Goal: Check status: Check status

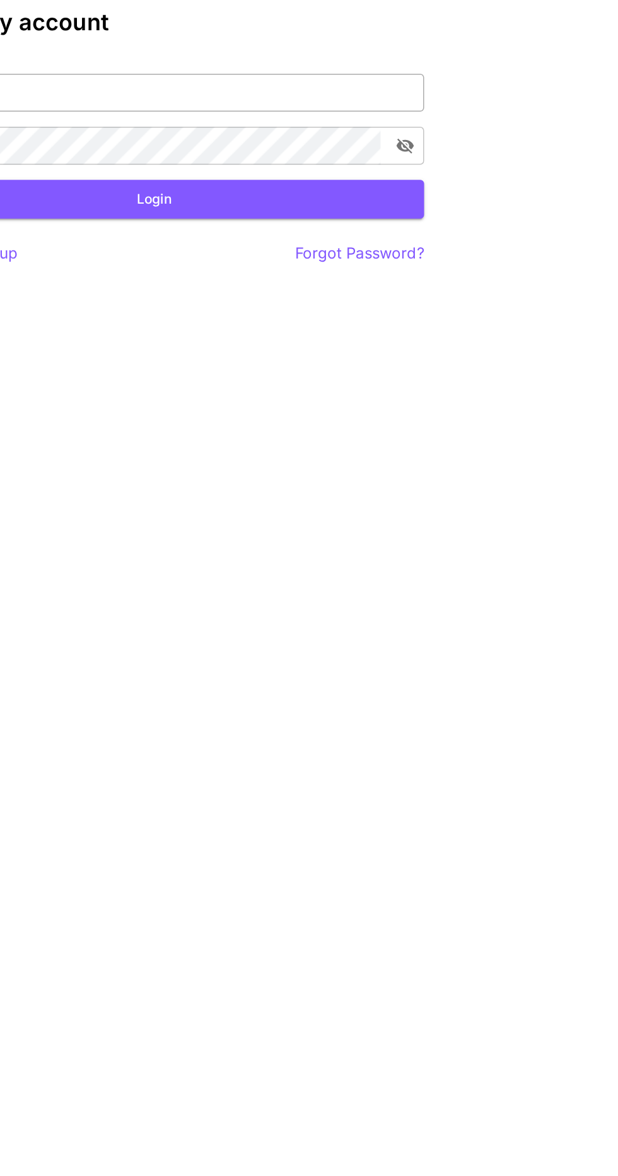
click at [437, 130] on input "Email   *" at bounding box center [308, 127] width 359 height 25
type input "**********"
click button "Login" at bounding box center [308, 198] width 359 height 26
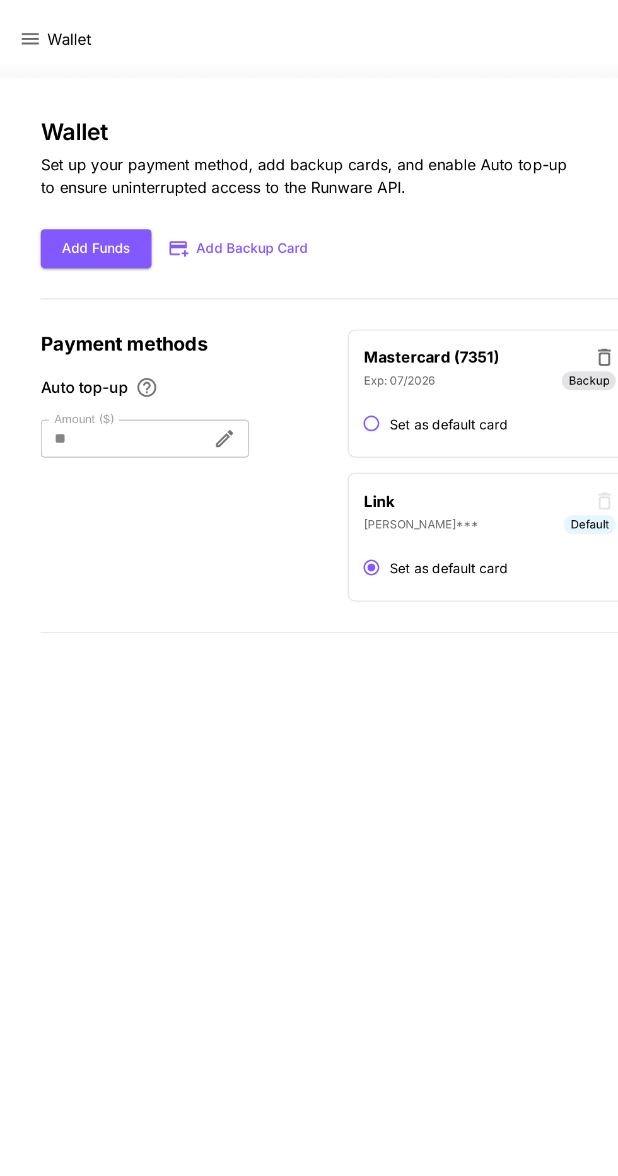
click at [22, 26] on icon at bounding box center [20, 26] width 11 height 8
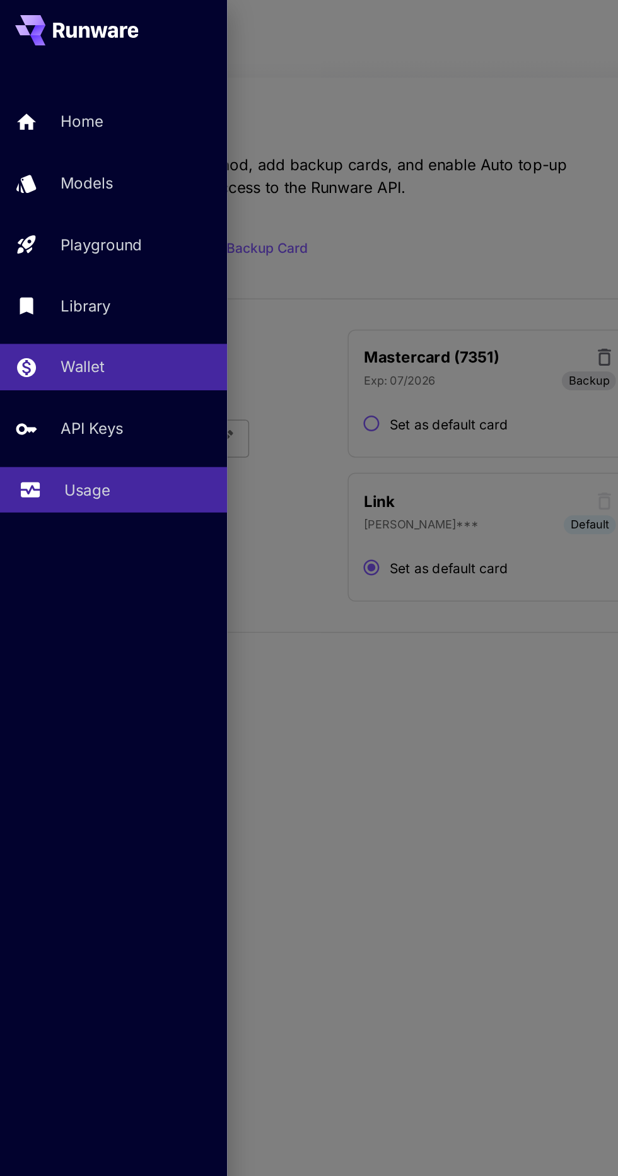
click at [90, 338] on link "Usage" at bounding box center [75, 326] width 151 height 31
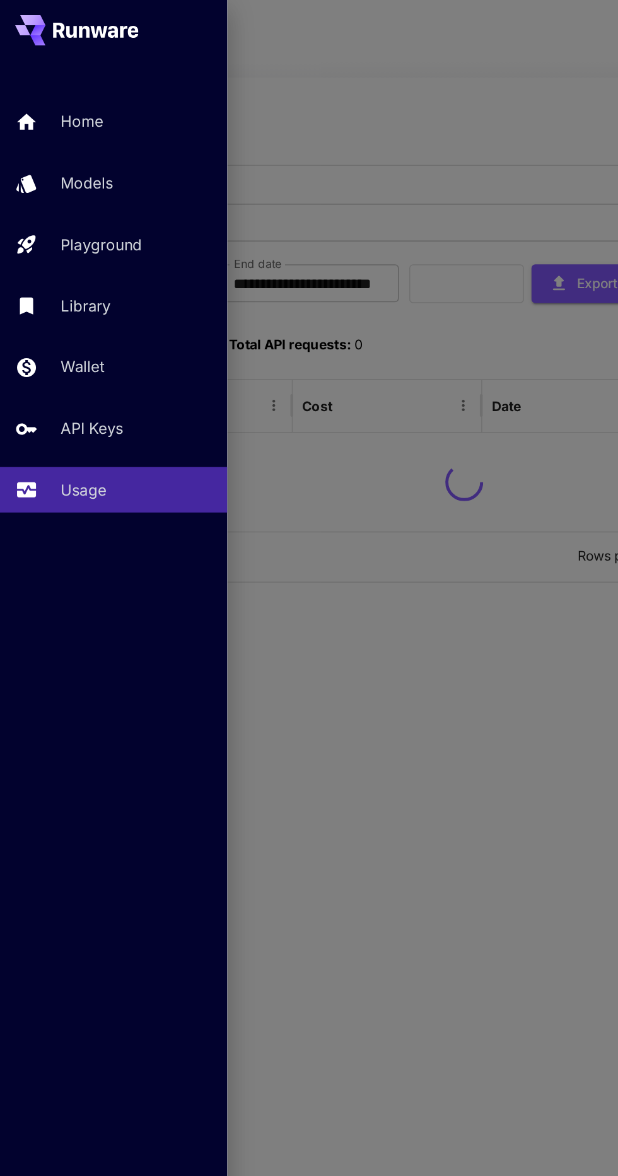
click at [325, 236] on div at bounding box center [309, 588] width 618 height 1176
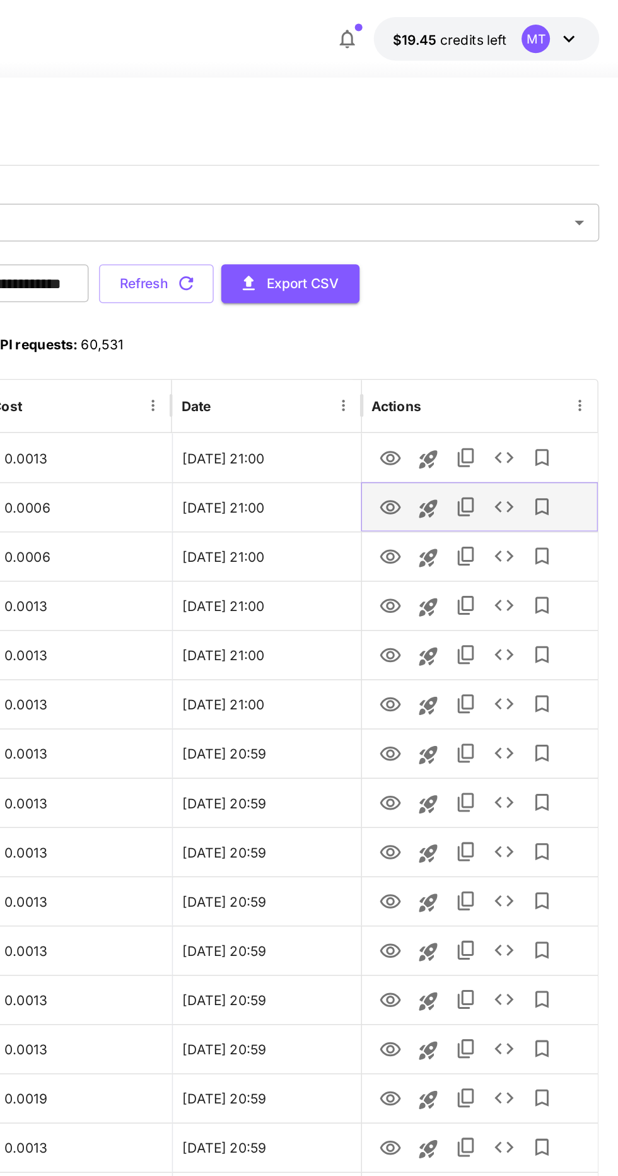
click at [468, 340] on icon "View" at bounding box center [466, 337] width 14 height 9
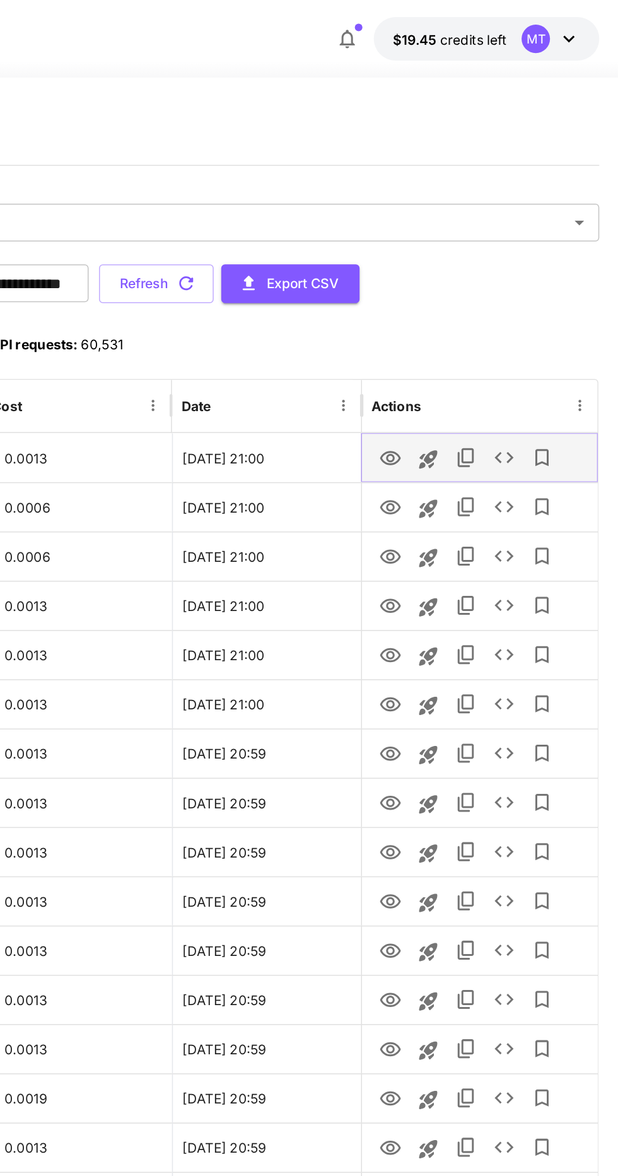
click at [470, 305] on icon "View" at bounding box center [465, 305] width 15 height 15
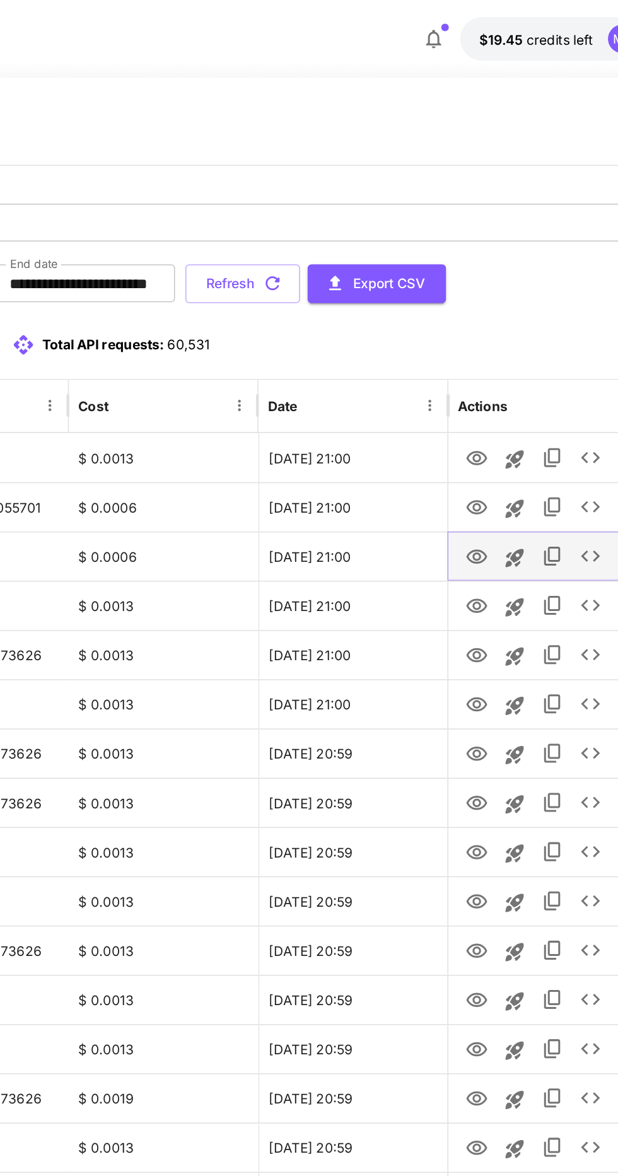
click at [470, 370] on icon "View" at bounding box center [465, 370] width 15 height 15
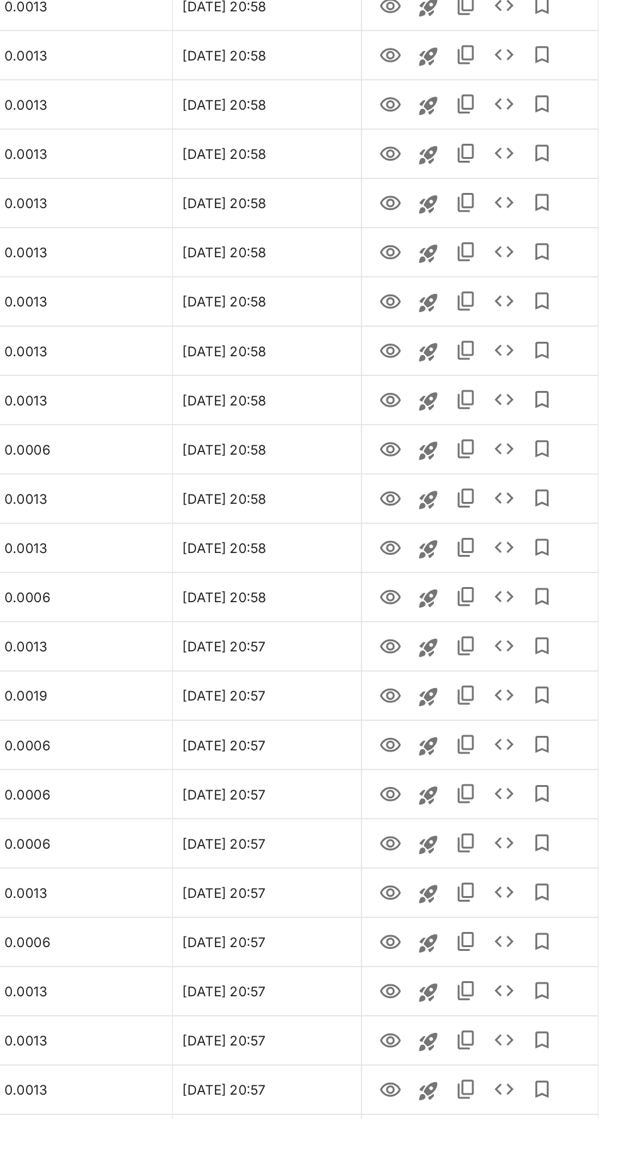
scroll to position [707, 0]
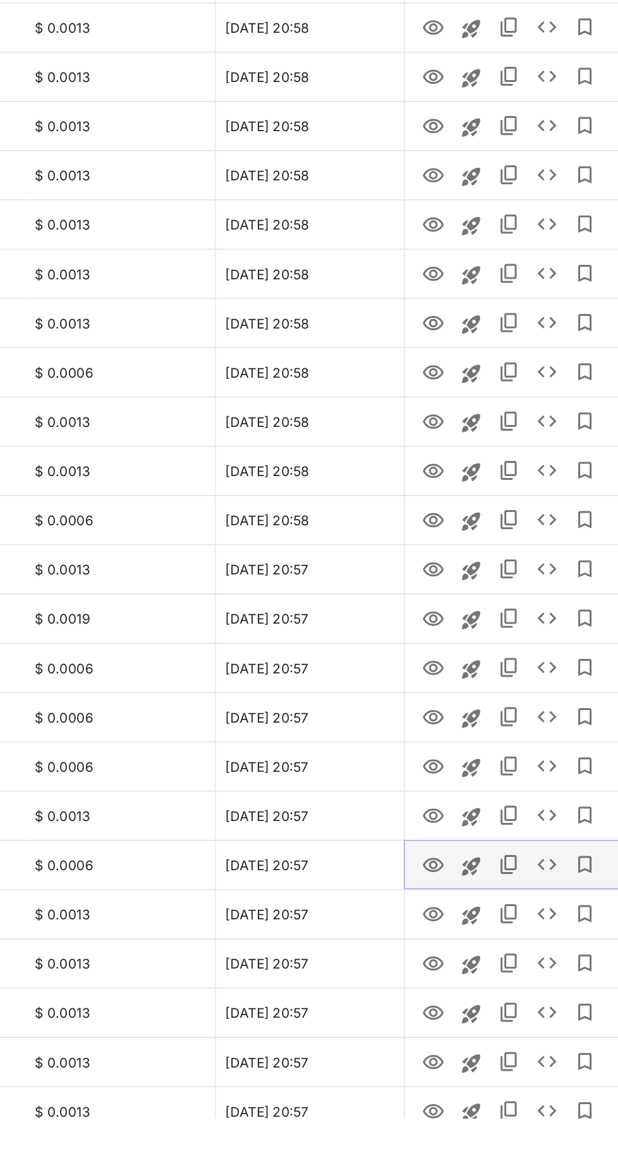
click at [469, 1006] on icon "View" at bounding box center [465, 1007] width 15 height 15
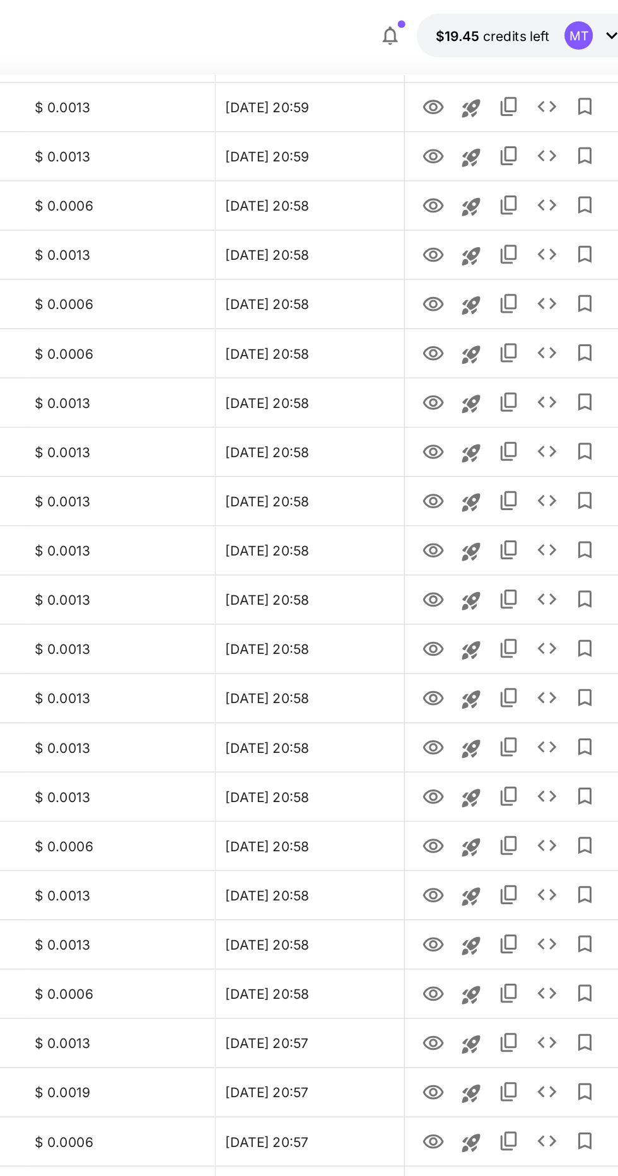
scroll to position [0, 0]
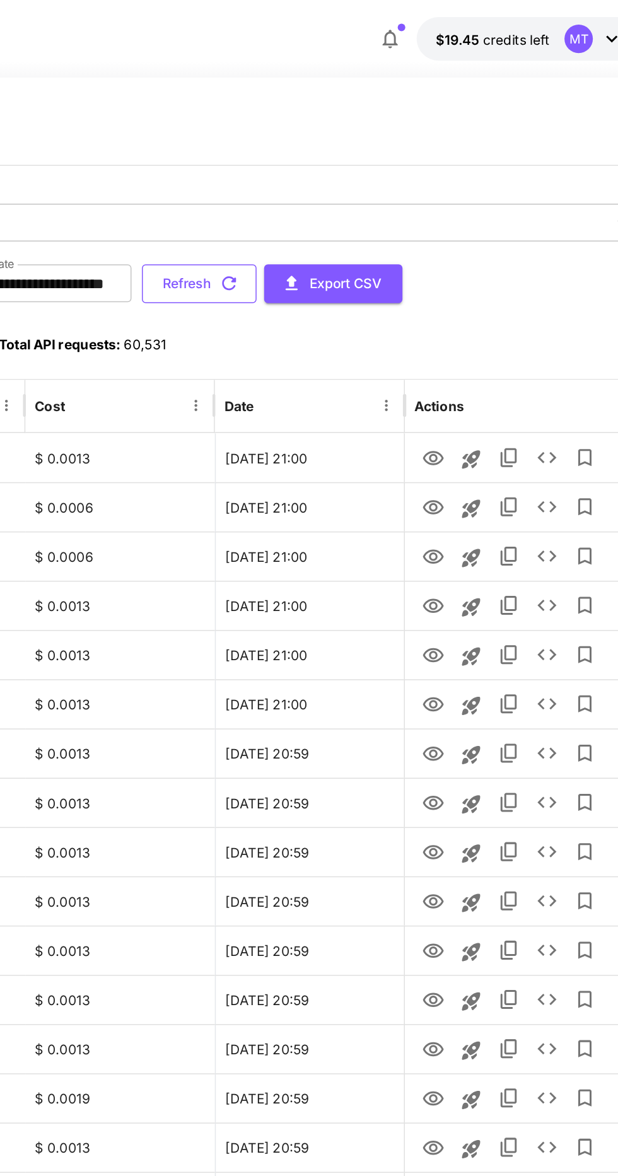
click at [349, 185] on button "Refresh" at bounding box center [310, 189] width 76 height 26
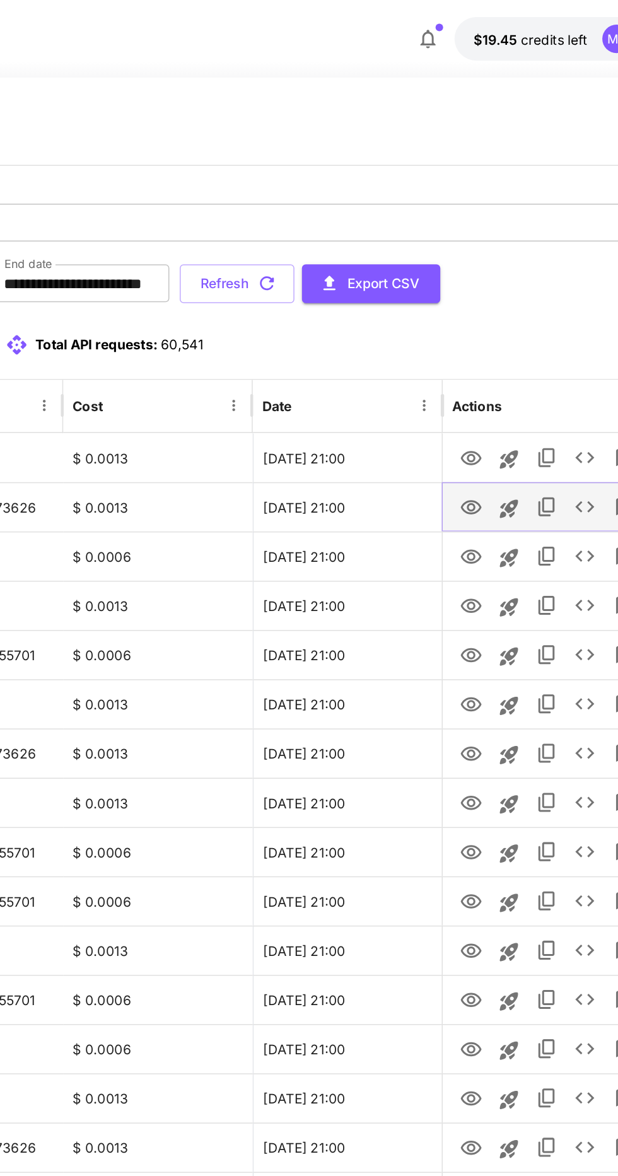
click at [468, 339] on icon "View" at bounding box center [465, 337] width 15 height 15
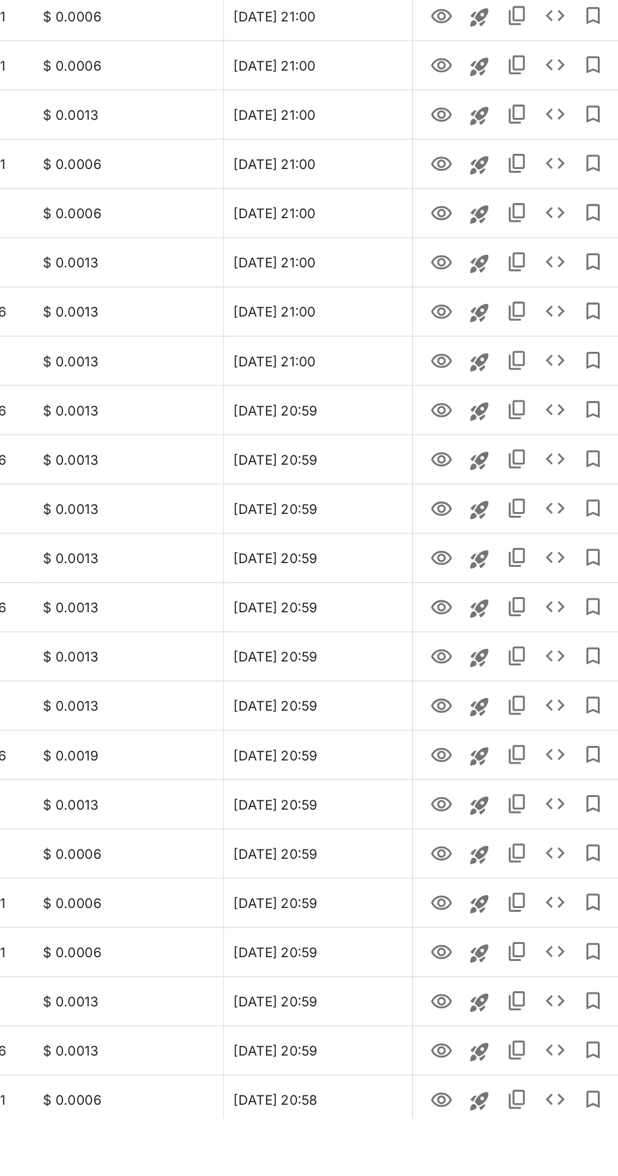
scroll to position [125, 0]
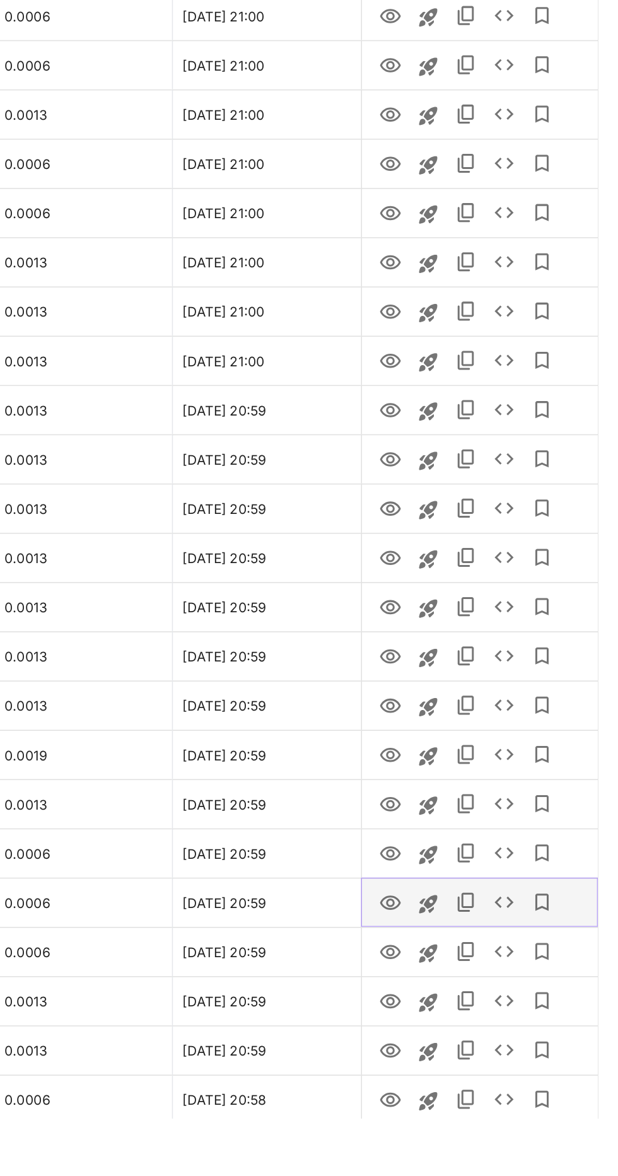
click at [470, 1034] on icon "View" at bounding box center [466, 1032] width 14 height 9
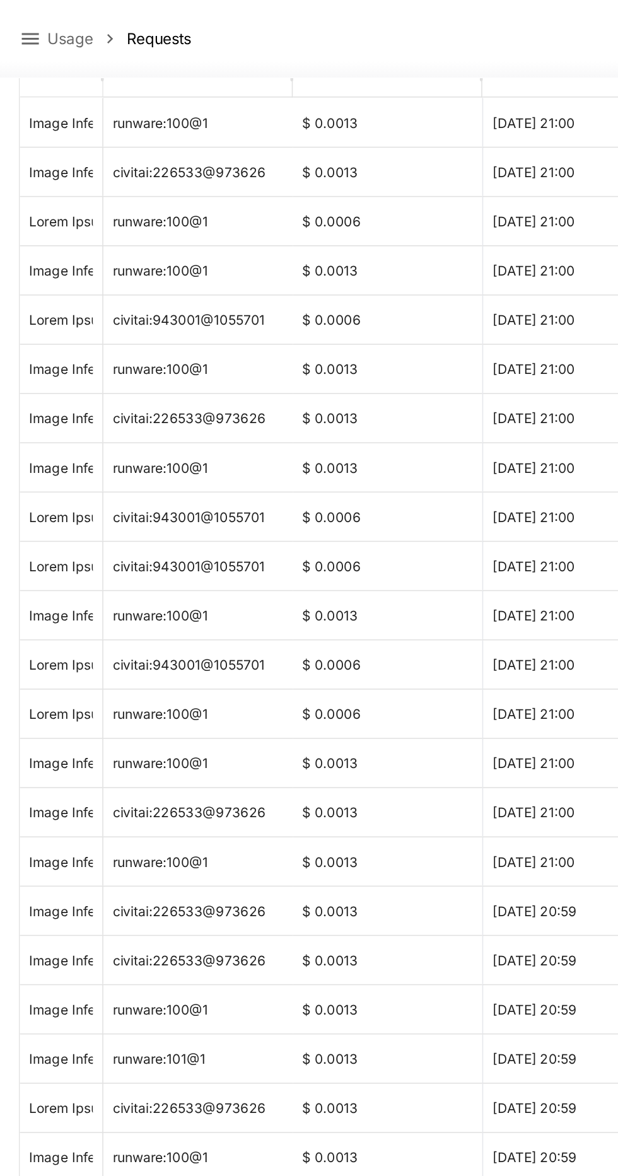
scroll to position [0, 0]
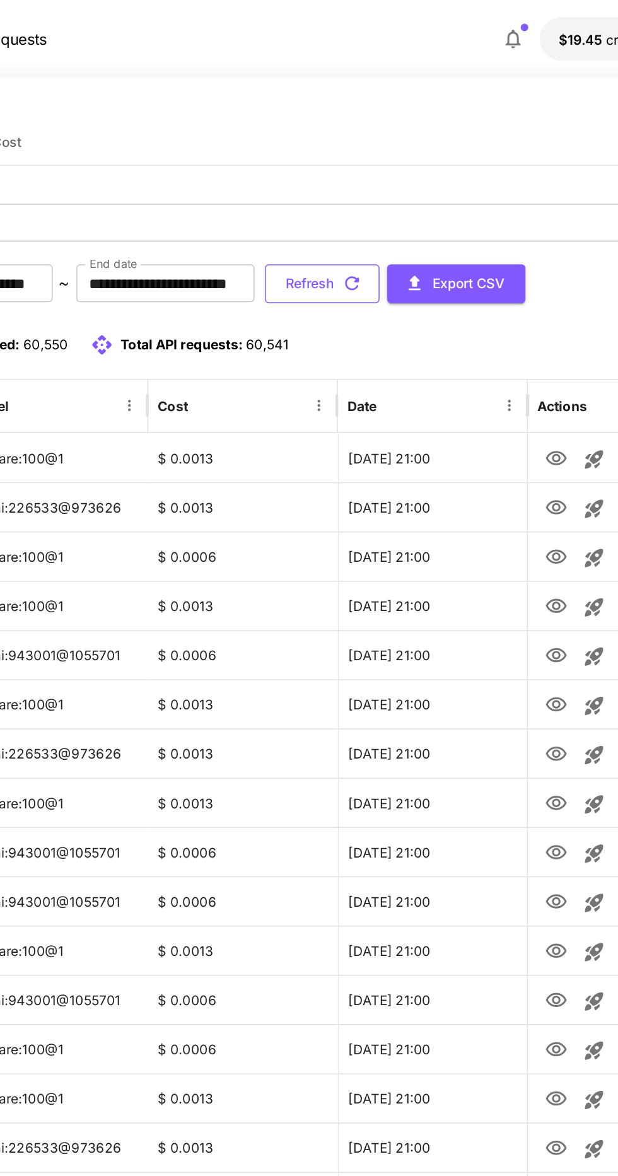
click at [349, 189] on button "Refresh" at bounding box center [310, 189] width 76 height 26
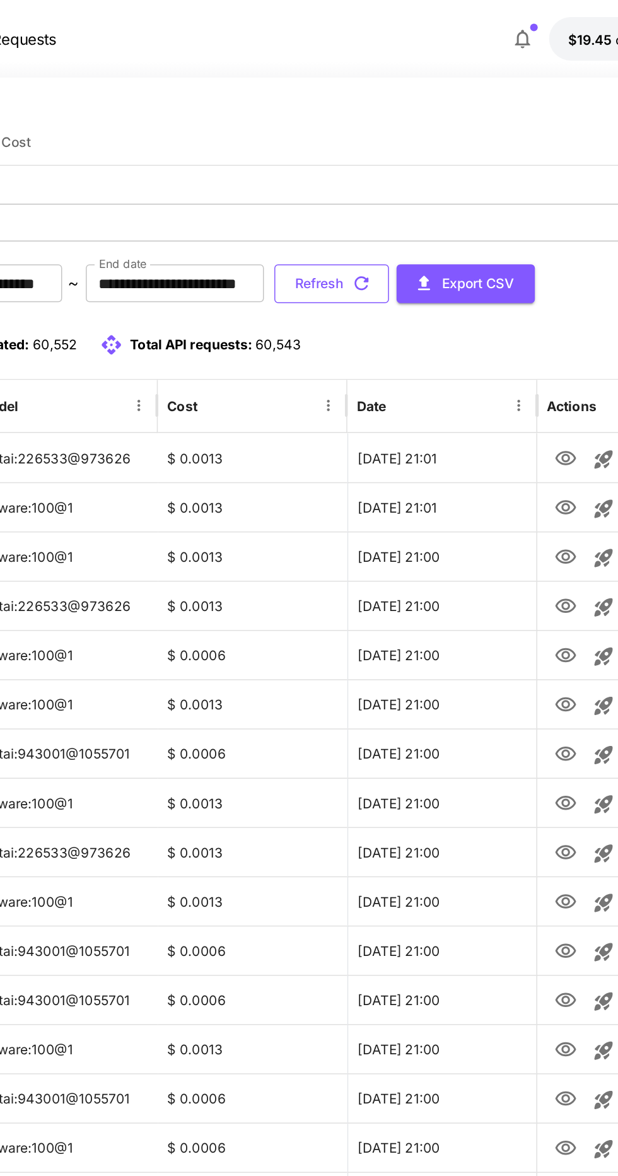
click at [349, 187] on button "Refresh" at bounding box center [310, 189] width 76 height 26
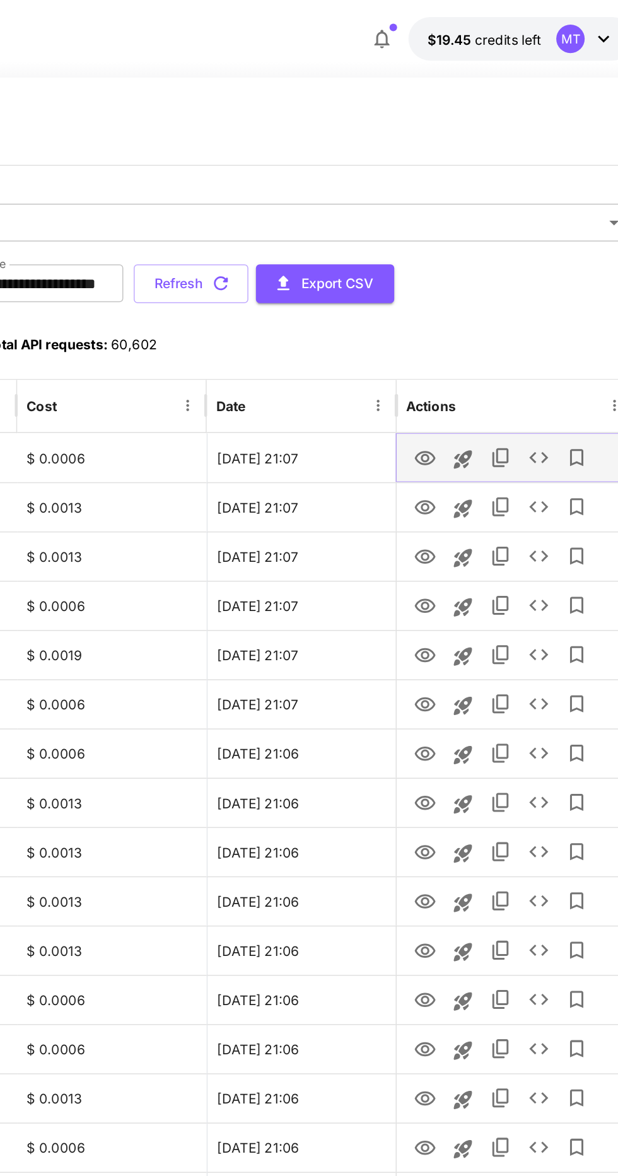
click at [467, 304] on icon "View" at bounding box center [465, 305] width 15 height 15
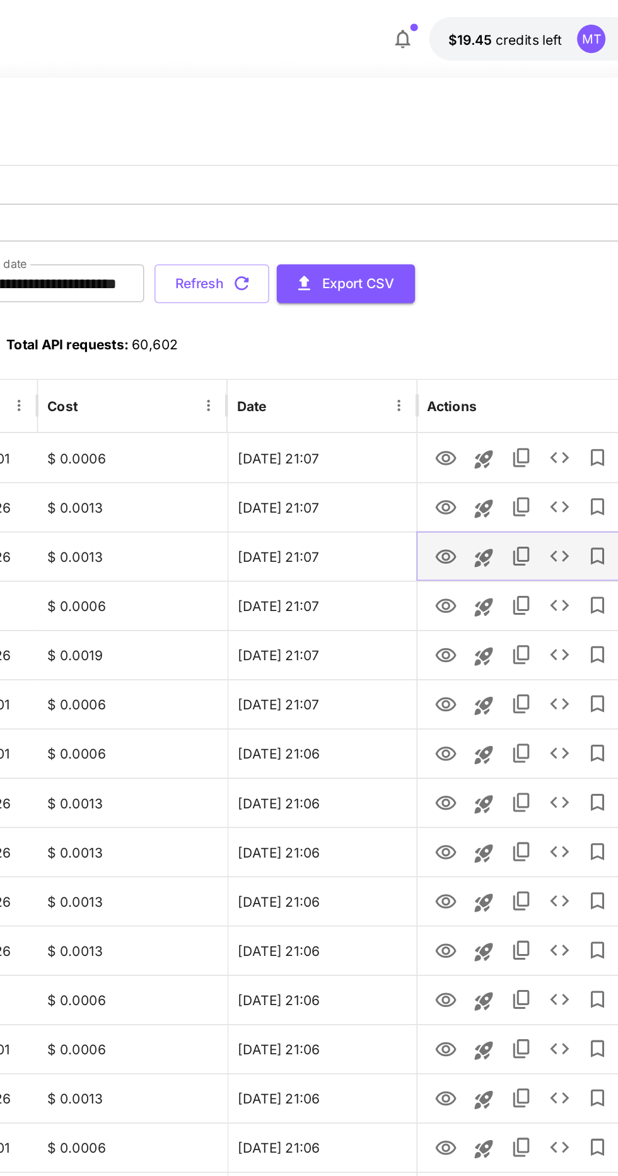
click at [468, 374] on icon "View" at bounding box center [465, 370] width 15 height 15
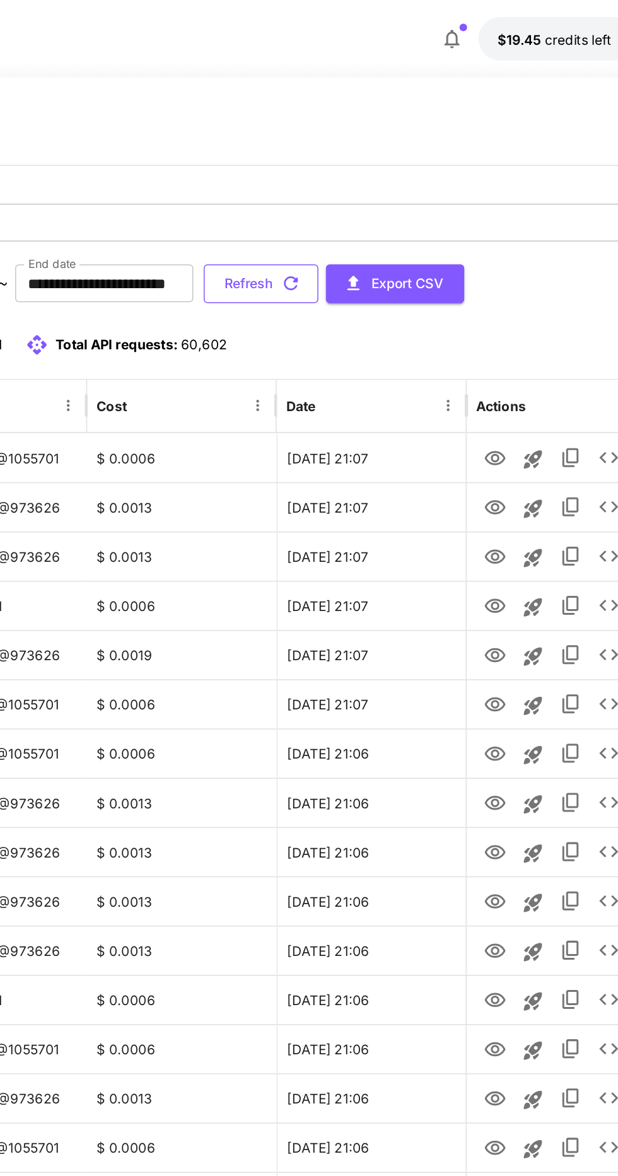
click at [349, 199] on button "Refresh" at bounding box center [310, 189] width 76 height 26
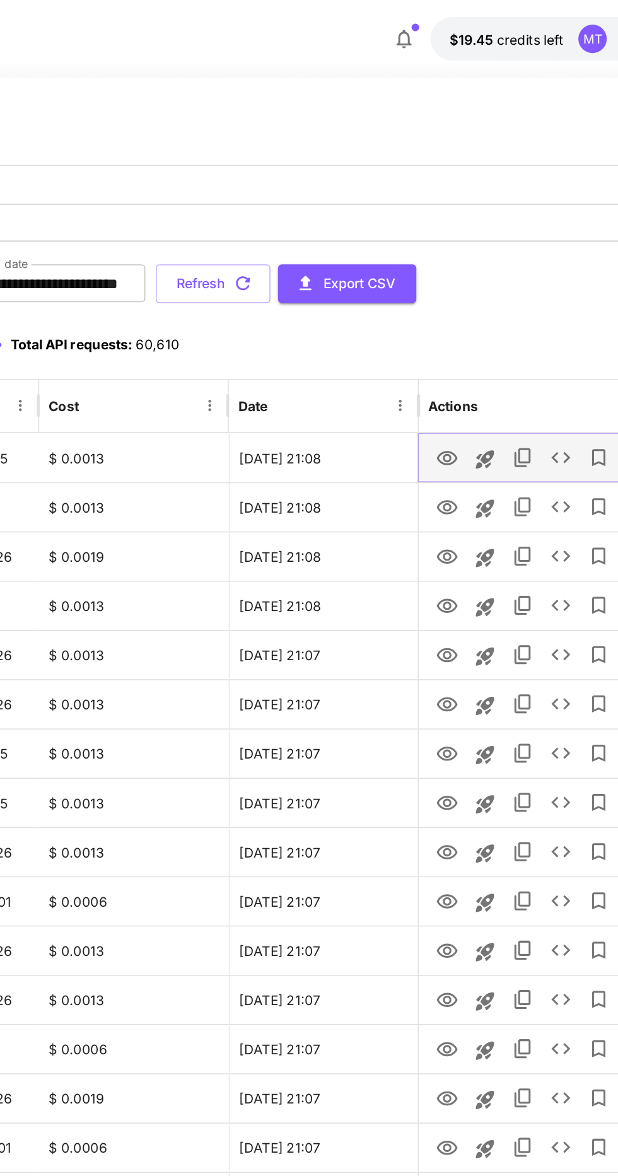
click at [468, 304] on icon "View" at bounding box center [466, 304] width 14 height 9
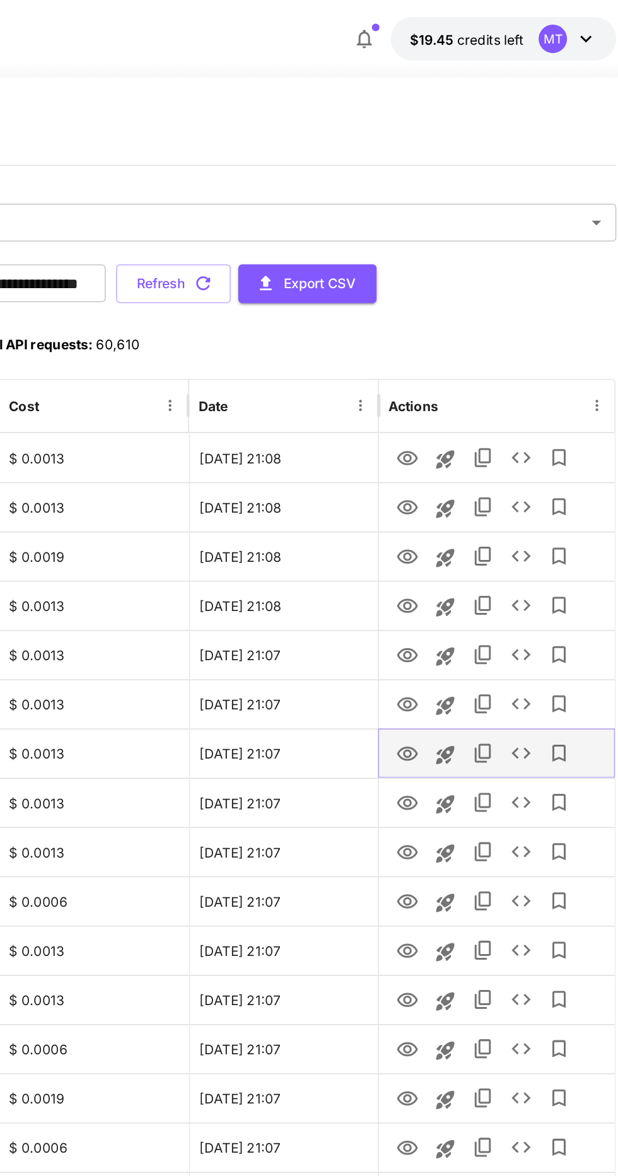
click at [470, 499] on icon "View" at bounding box center [466, 501] width 14 height 9
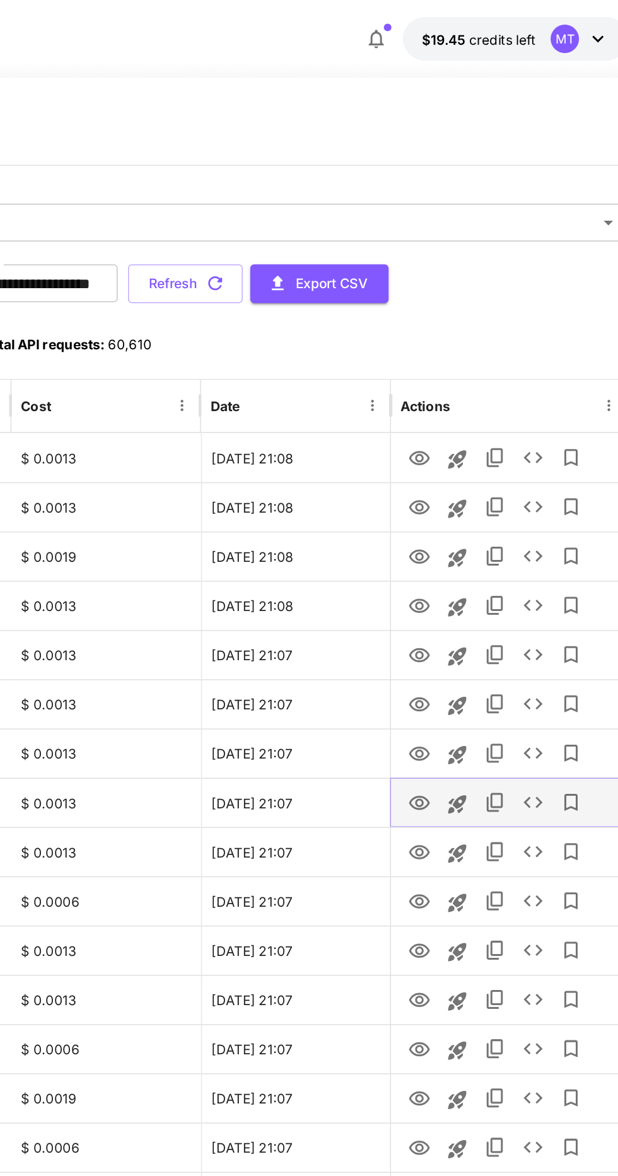
click at [466, 533] on icon "View" at bounding box center [465, 534] width 15 height 15
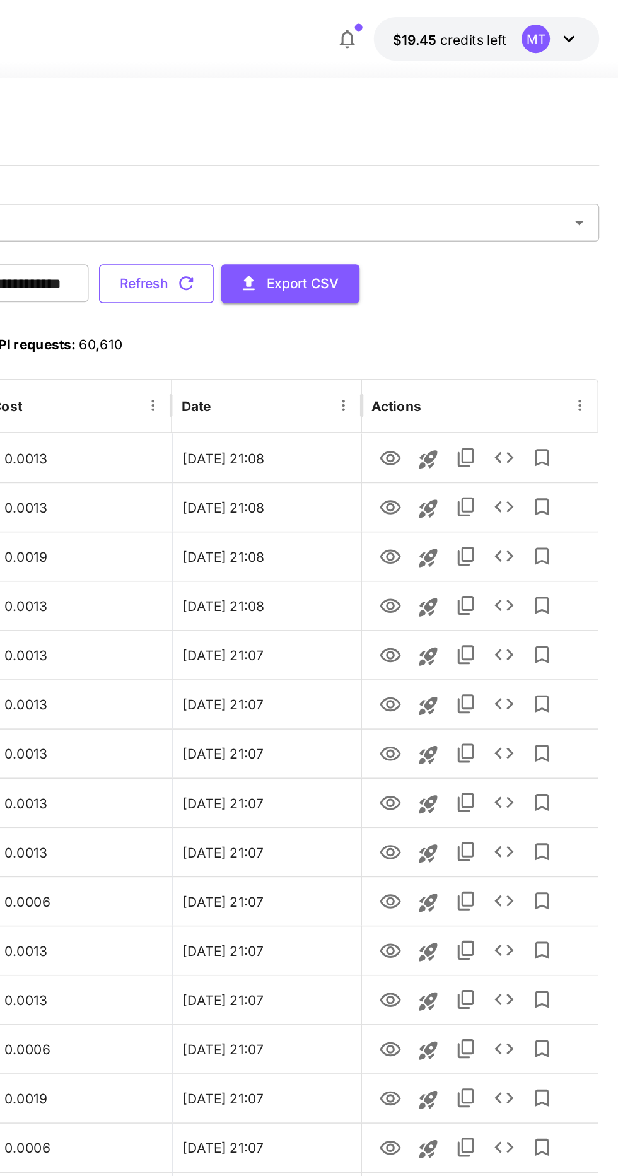
click at [349, 189] on button "Refresh" at bounding box center [310, 189] width 76 height 26
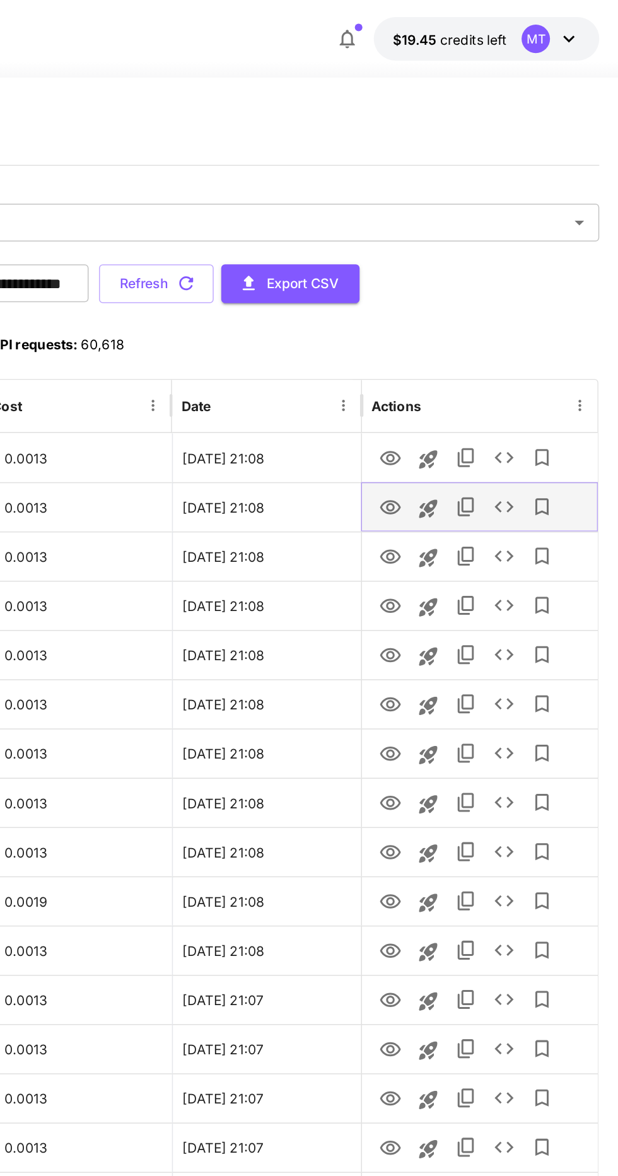
click at [467, 335] on icon "View" at bounding box center [466, 337] width 14 height 9
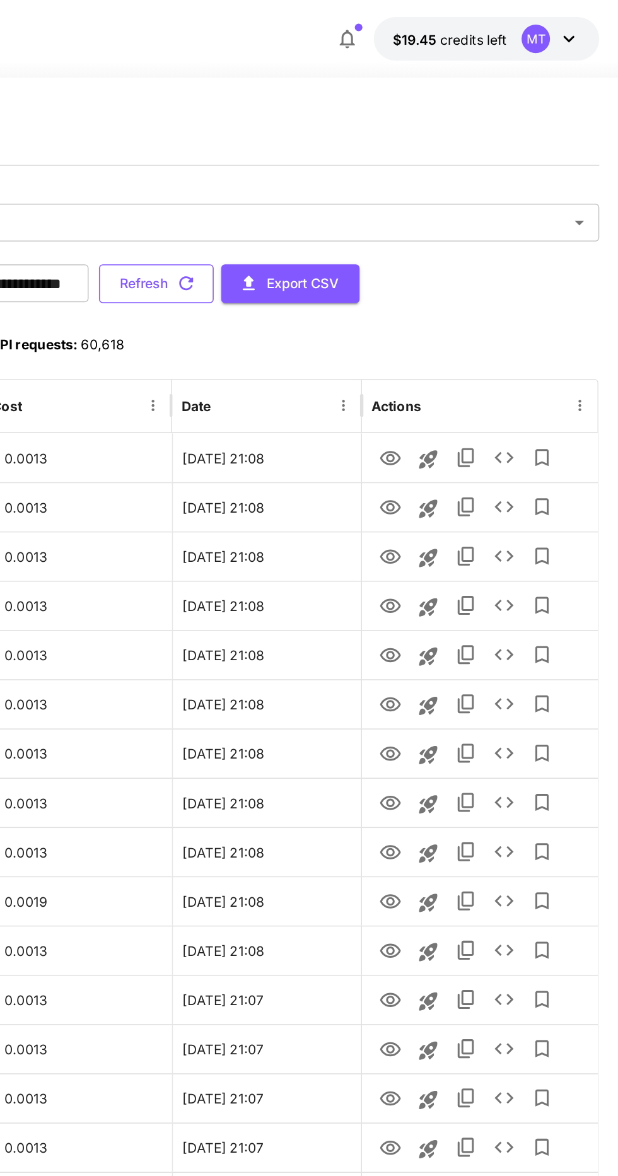
click at [349, 199] on button "Refresh" at bounding box center [310, 189] width 76 height 26
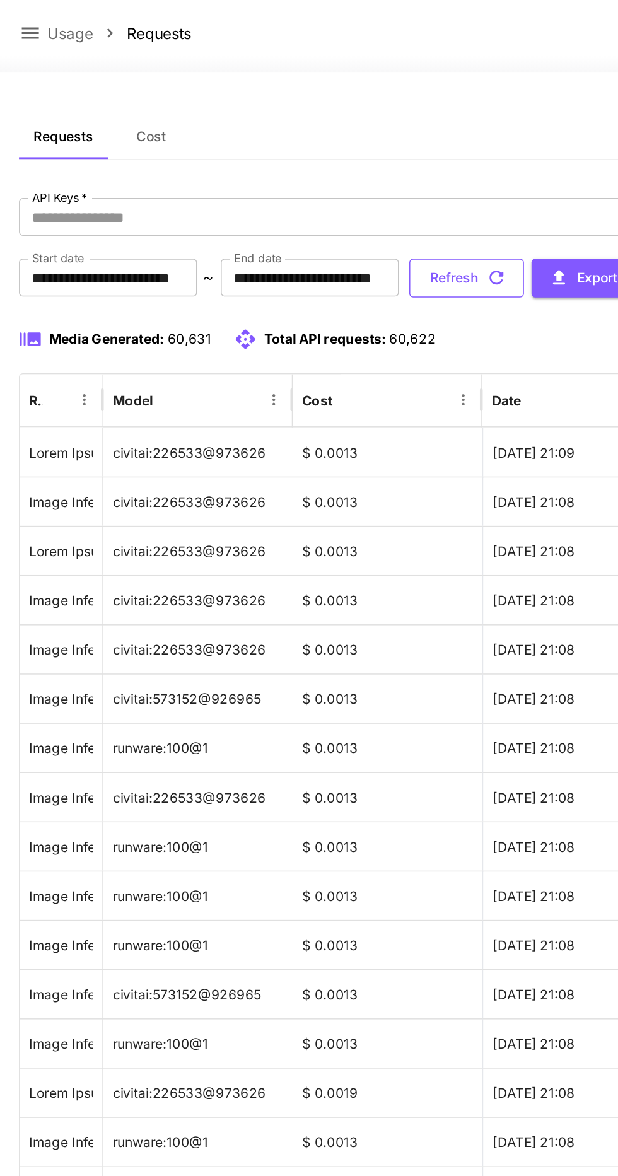
click at [349, 187] on button "Refresh" at bounding box center [310, 189] width 76 height 26
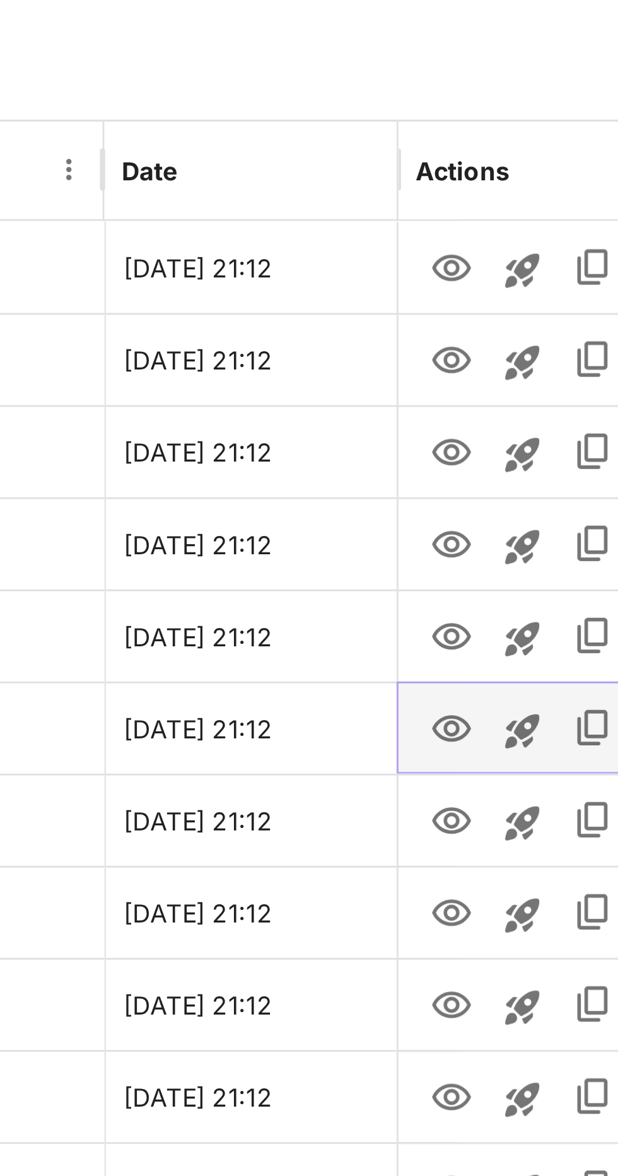
click at [467, 470] on icon "View" at bounding box center [466, 468] width 14 height 9
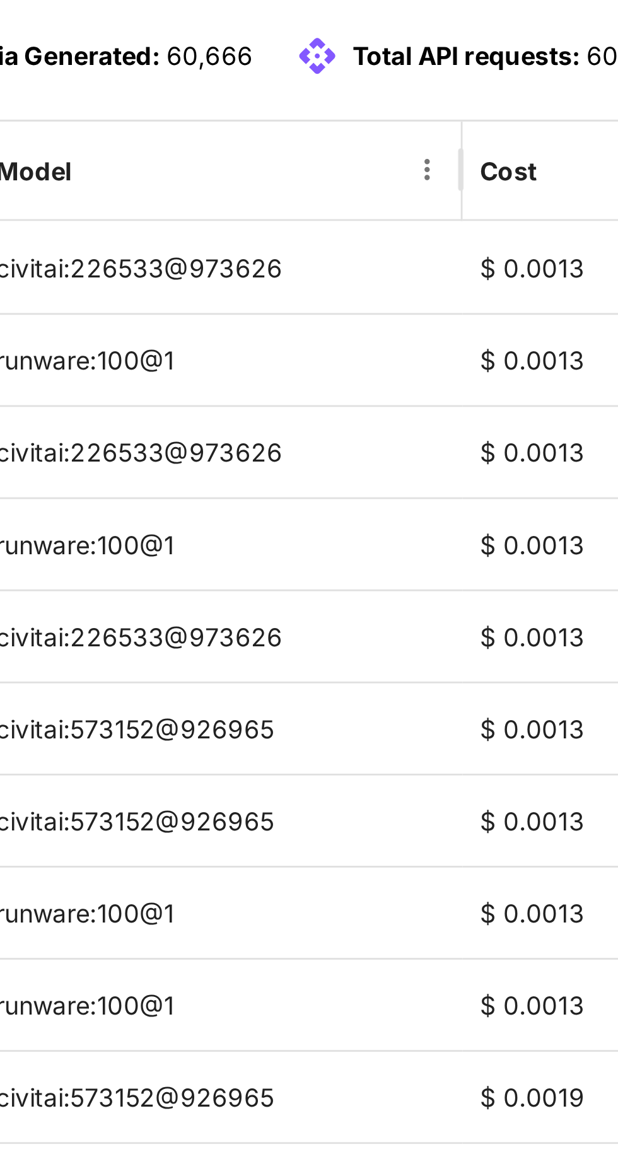
scroll to position [0, 21]
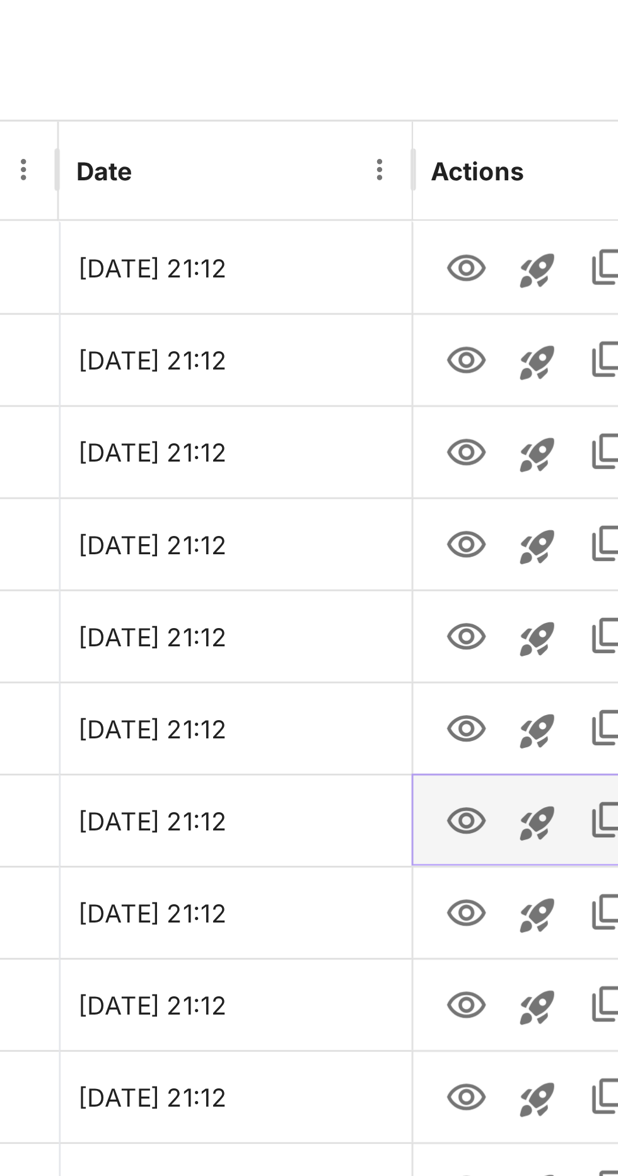
click at [470, 499] on icon "View" at bounding box center [466, 501] width 14 height 9
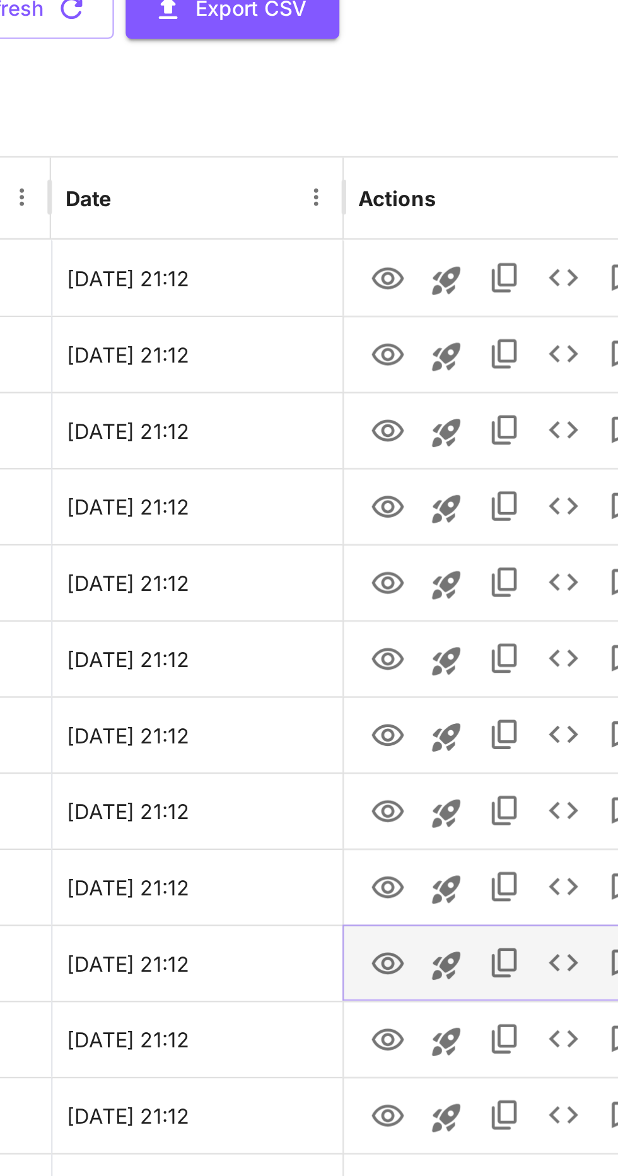
click at [467, 600] on icon "View" at bounding box center [466, 599] width 14 height 9
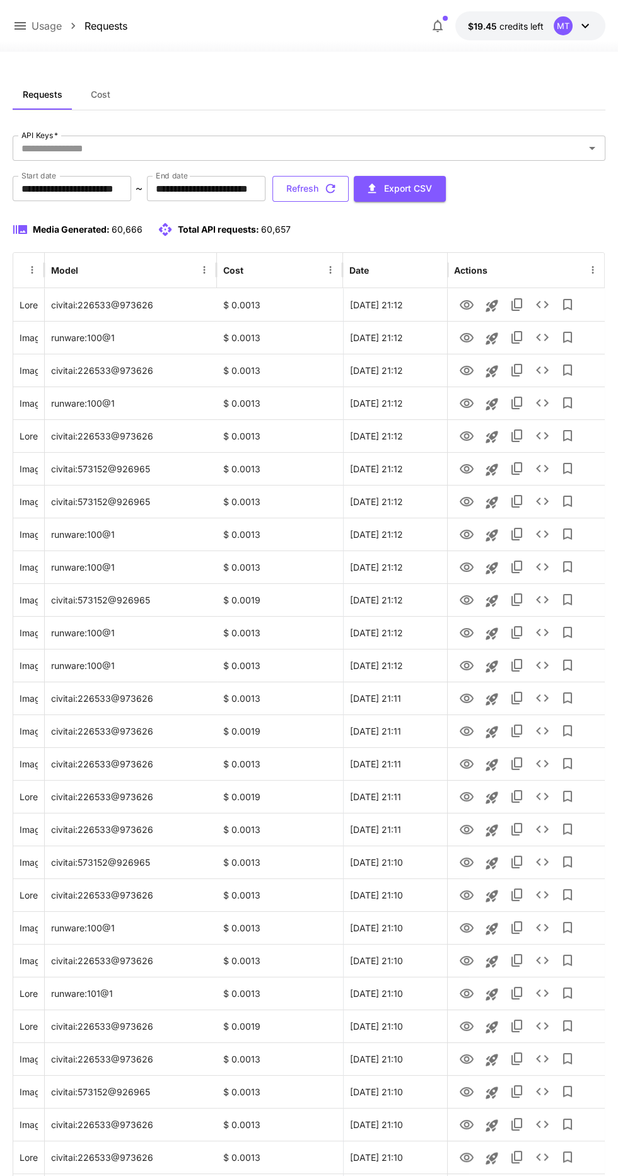
click at [349, 192] on button "Refresh" at bounding box center [310, 189] width 76 height 26
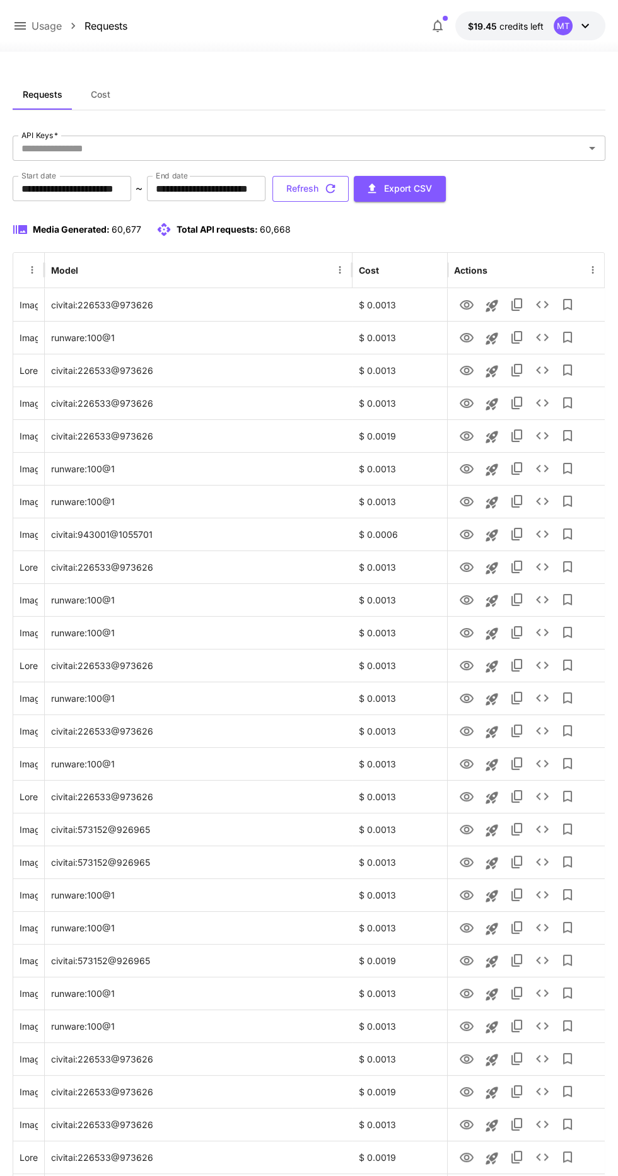
click at [349, 189] on button "Refresh" at bounding box center [310, 189] width 76 height 26
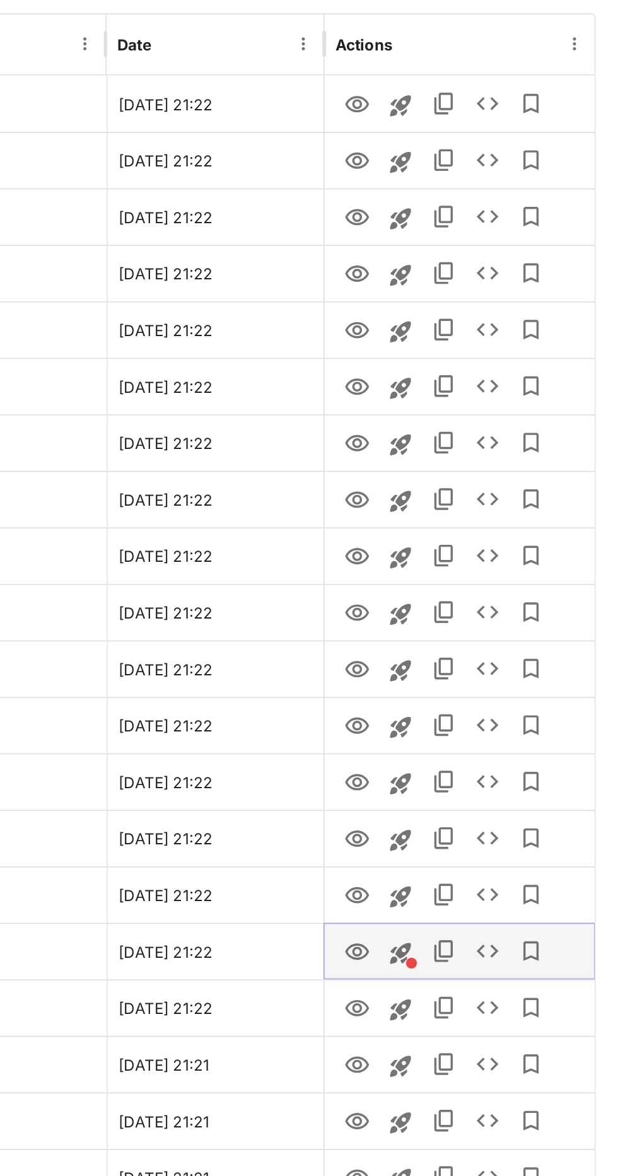
click at [467, 796] on icon "View" at bounding box center [465, 796] width 15 height 15
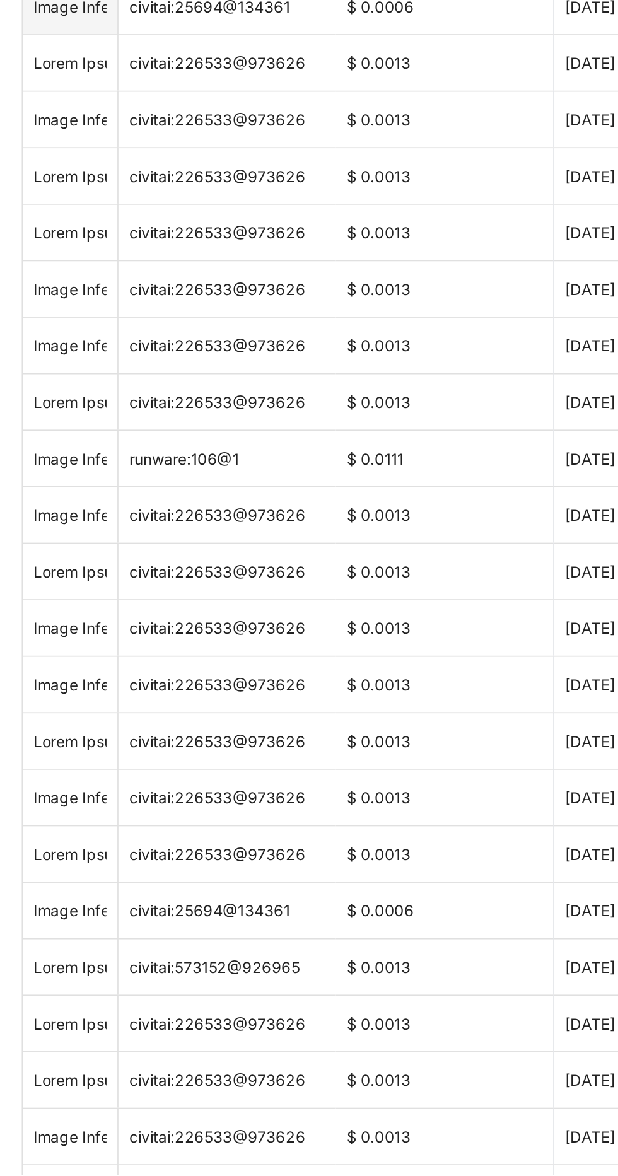
scroll to position [299, 0]
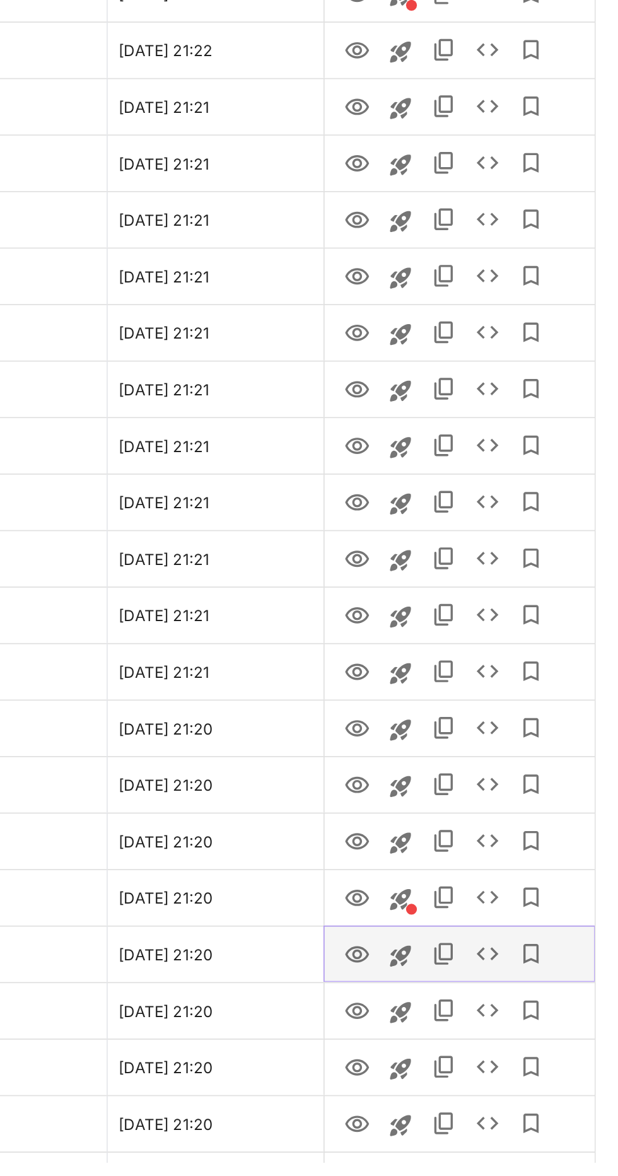
click at [467, 1056] on icon "View" at bounding box center [466, 1054] width 14 height 9
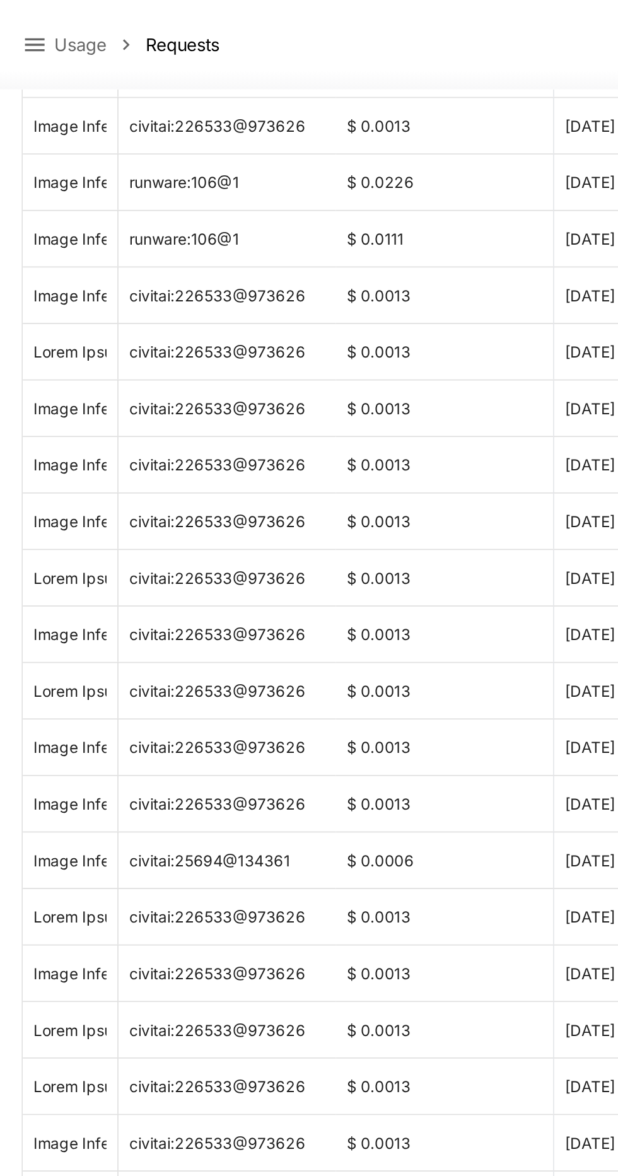
scroll to position [0, 0]
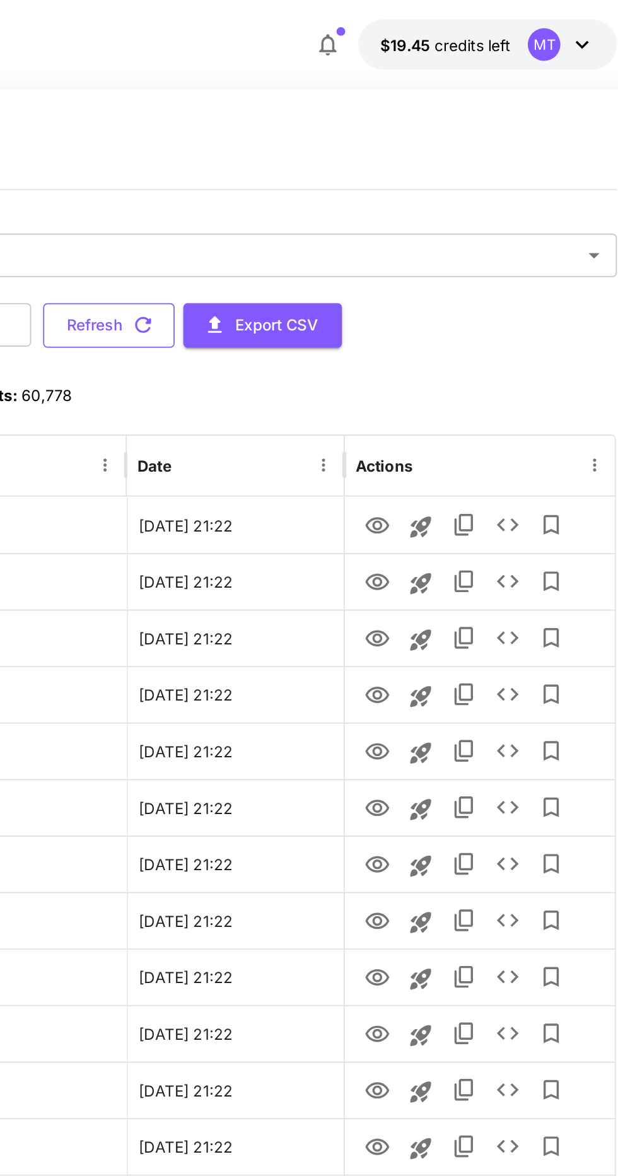
click at [349, 192] on button "Refresh" at bounding box center [310, 189] width 76 height 26
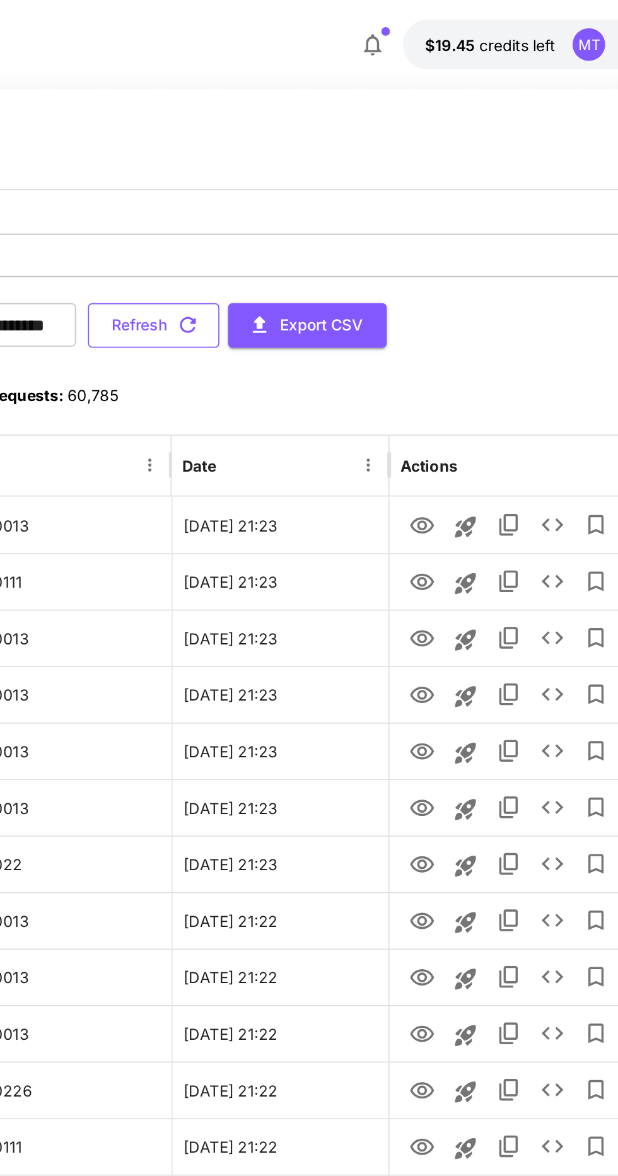
click at [337, 192] on icon "button" at bounding box center [330, 189] width 14 height 14
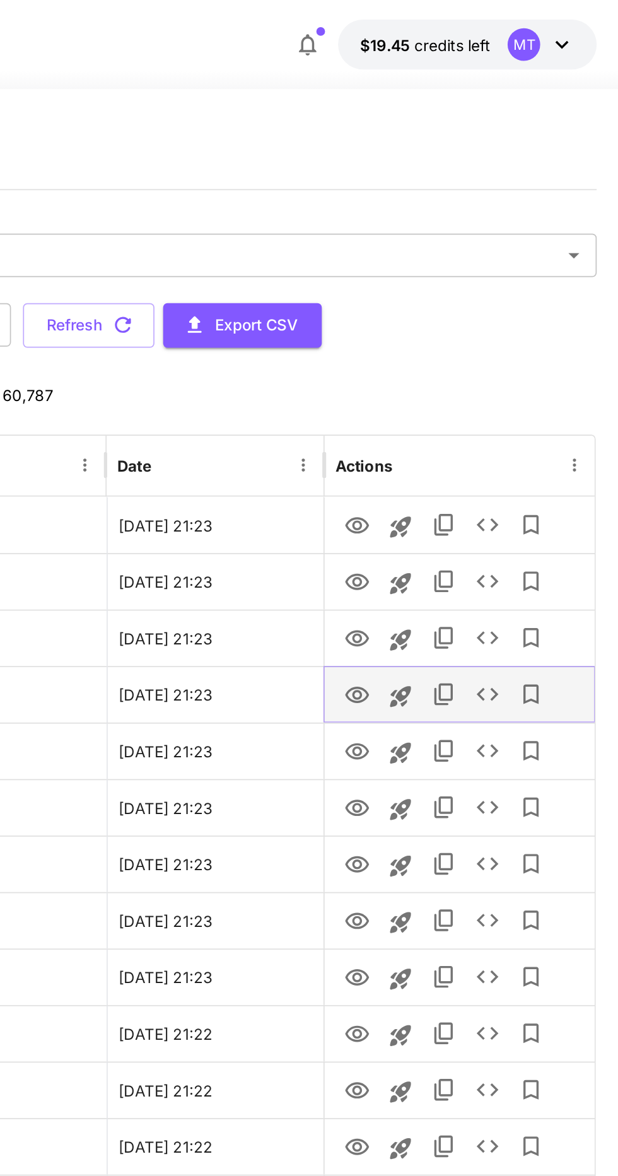
click at [467, 404] on icon "View" at bounding box center [466, 402] width 14 height 9
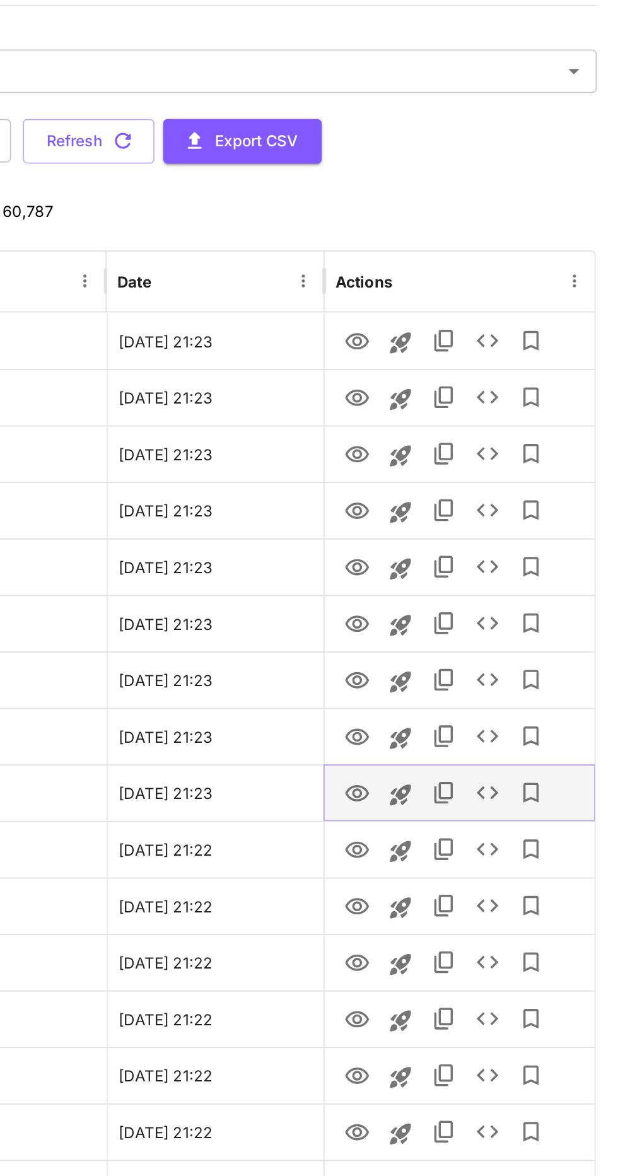
click at [469, 570] on icon "View" at bounding box center [466, 566] width 14 height 9
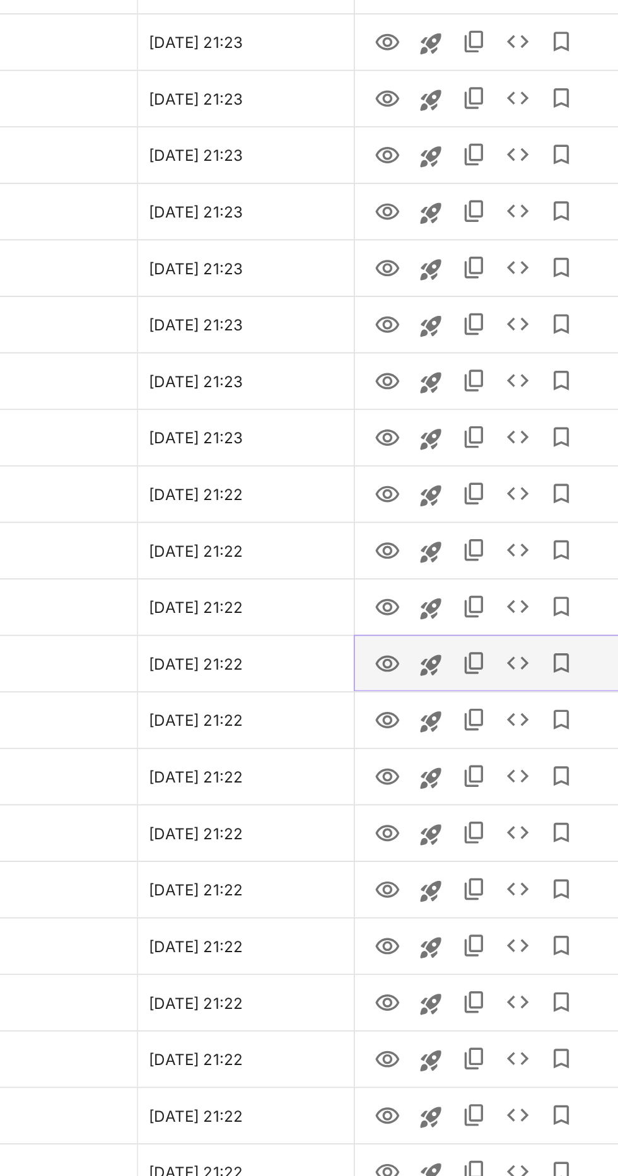
click at [467, 701] on icon "View" at bounding box center [465, 698] width 15 height 15
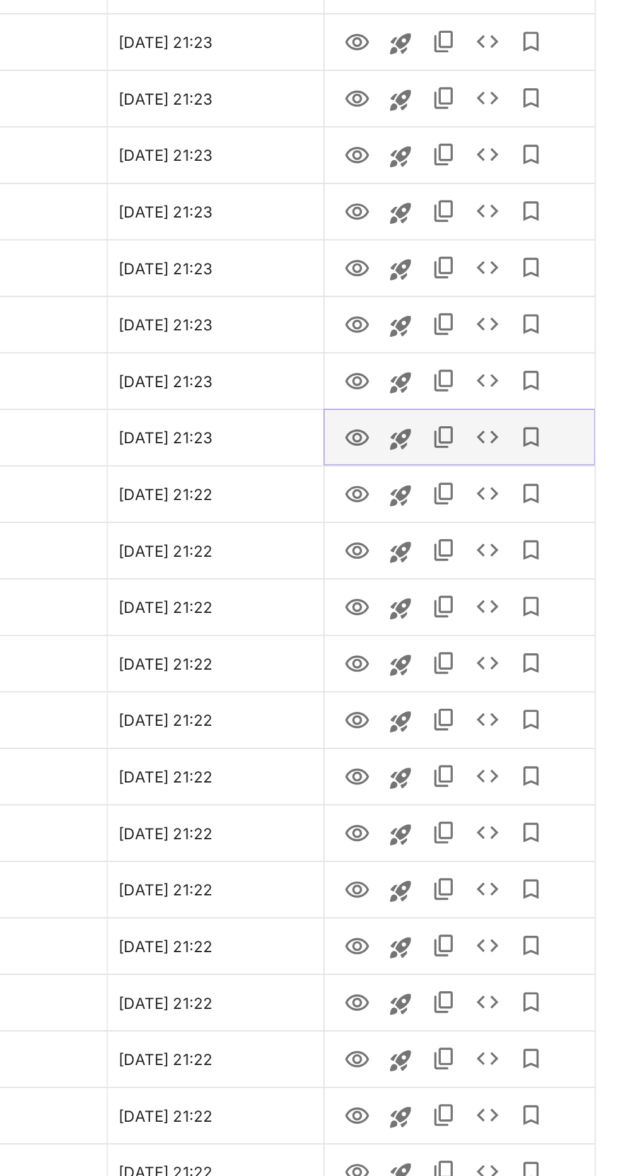
click at [466, 567] on icon "View" at bounding box center [465, 567] width 15 height 15
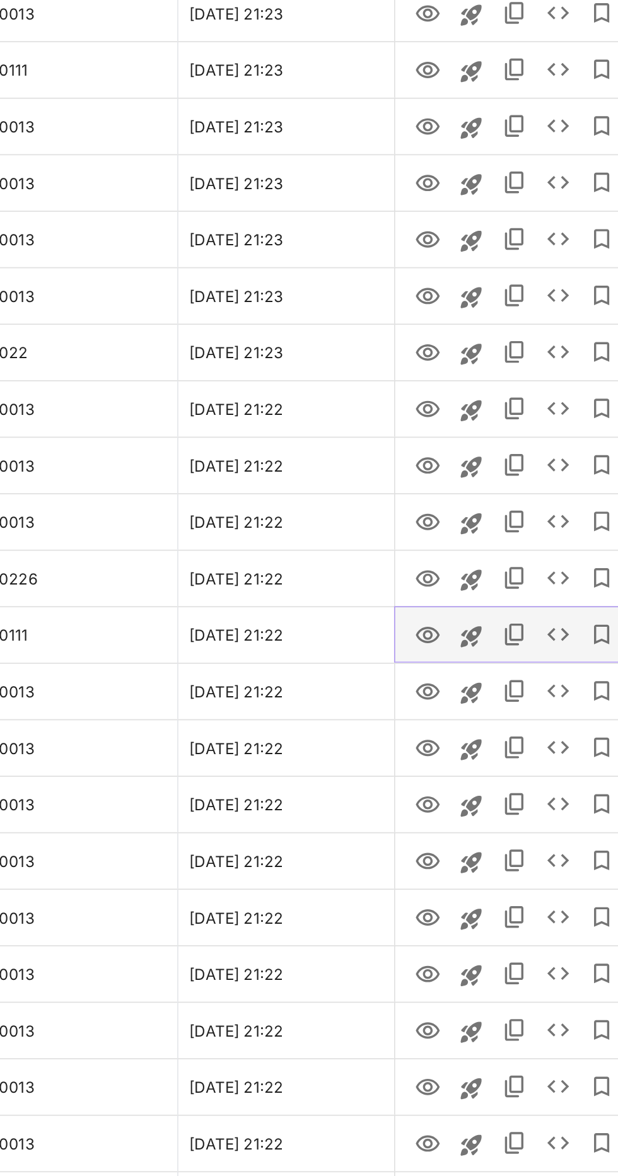
click at [472, 731] on icon "View" at bounding box center [466, 730] width 14 height 9
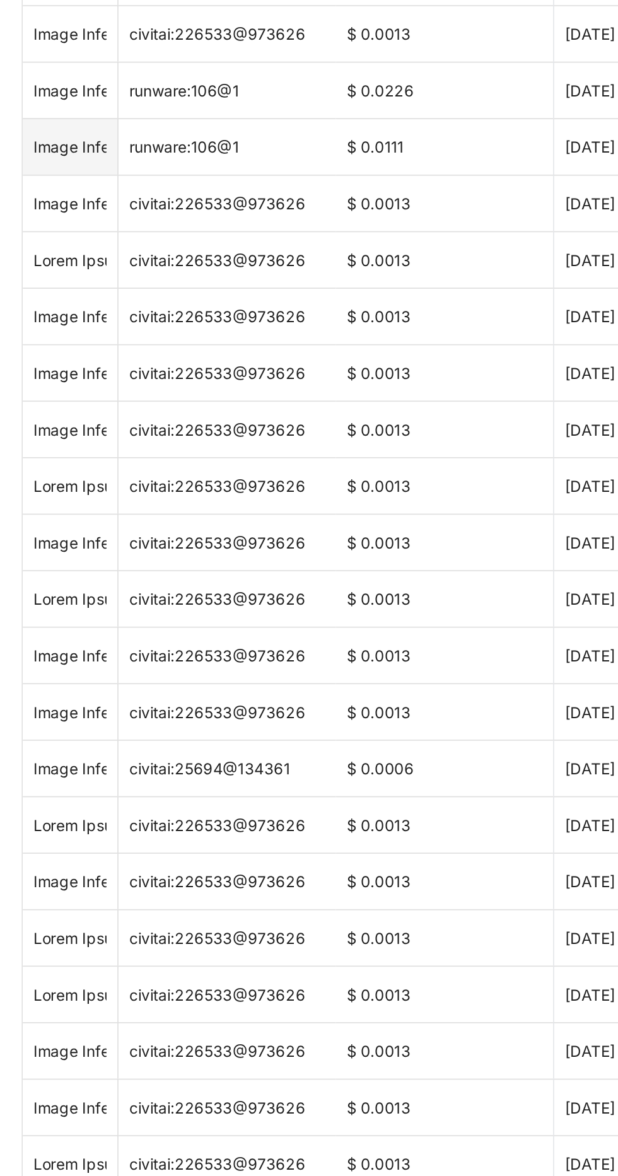
scroll to position [154, 0]
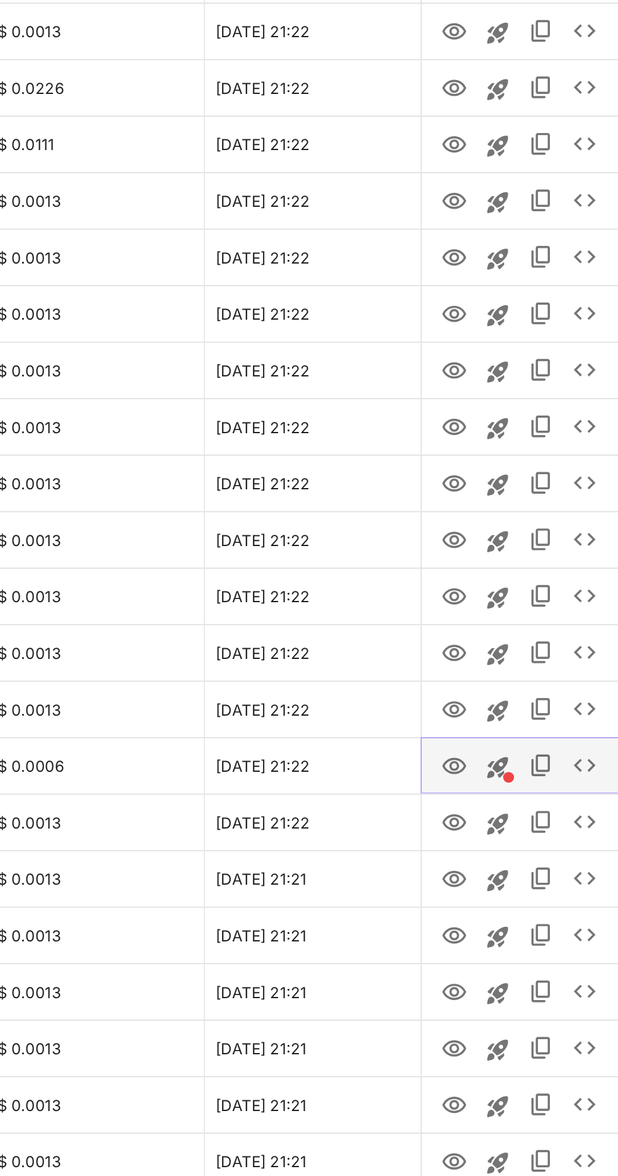
click at [469, 938] on icon "View" at bounding box center [465, 938] width 15 height 15
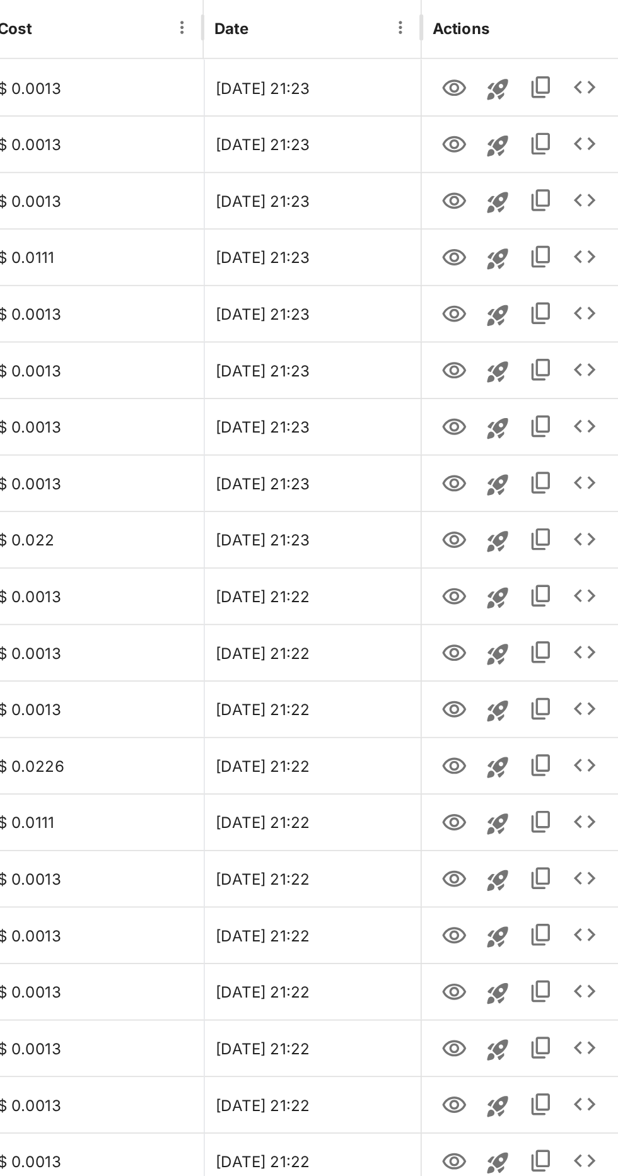
scroll to position [0, 0]
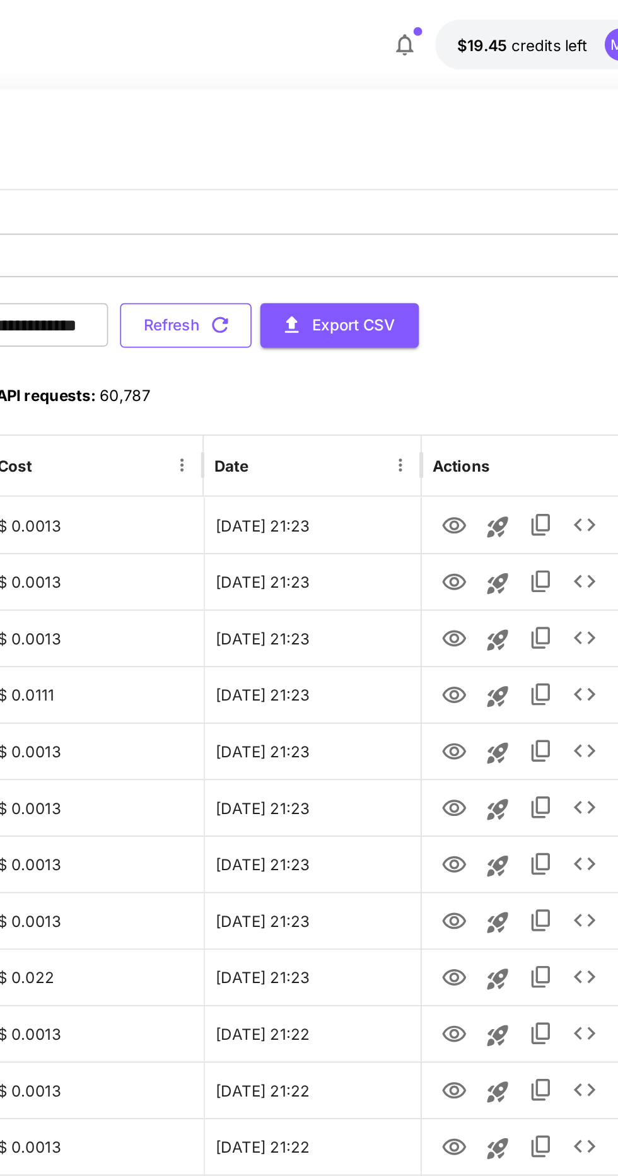
click at [337, 190] on icon "button" at bounding box center [330, 189] width 14 height 14
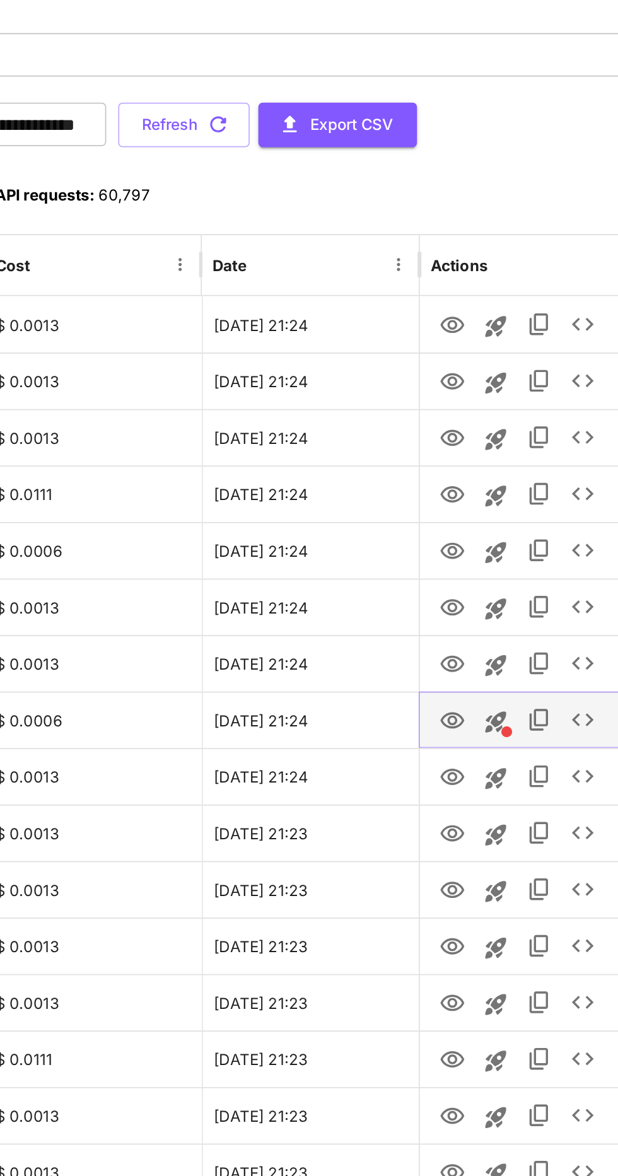
click at [469, 538] on icon "View" at bounding box center [465, 534] width 15 height 15
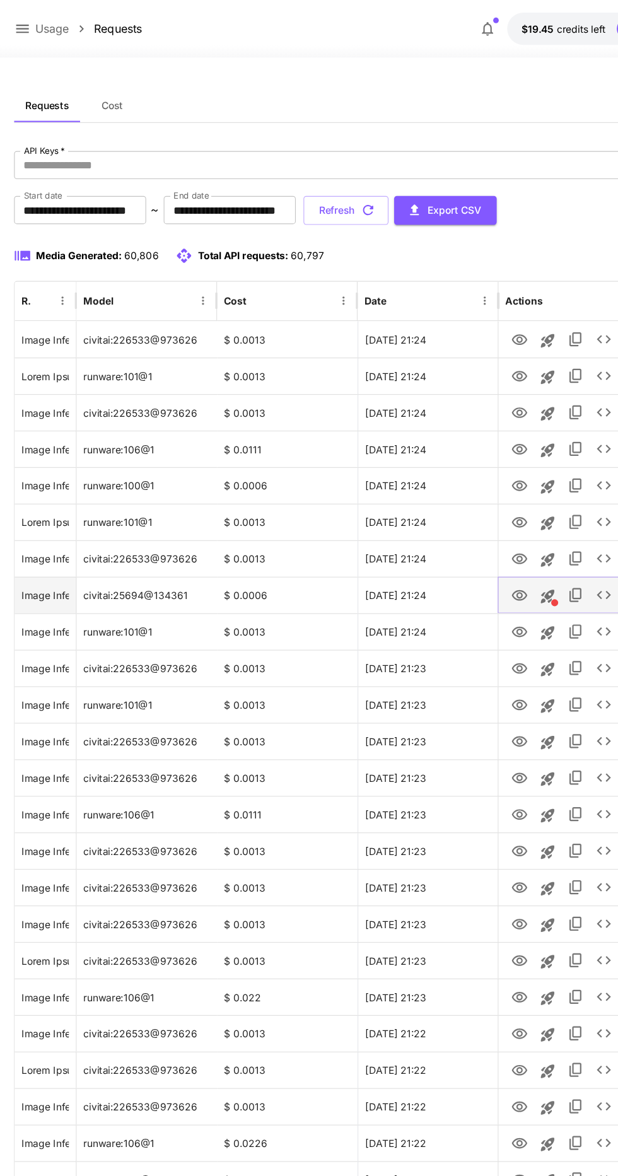
scroll to position [3, 0]
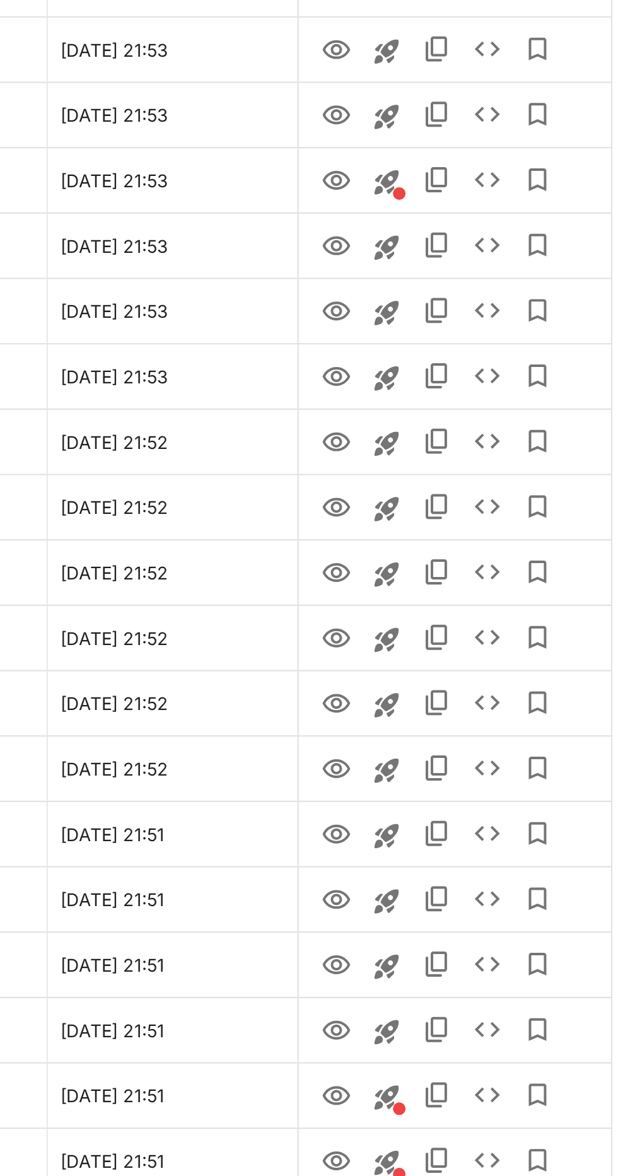
scroll to position [3, 0]
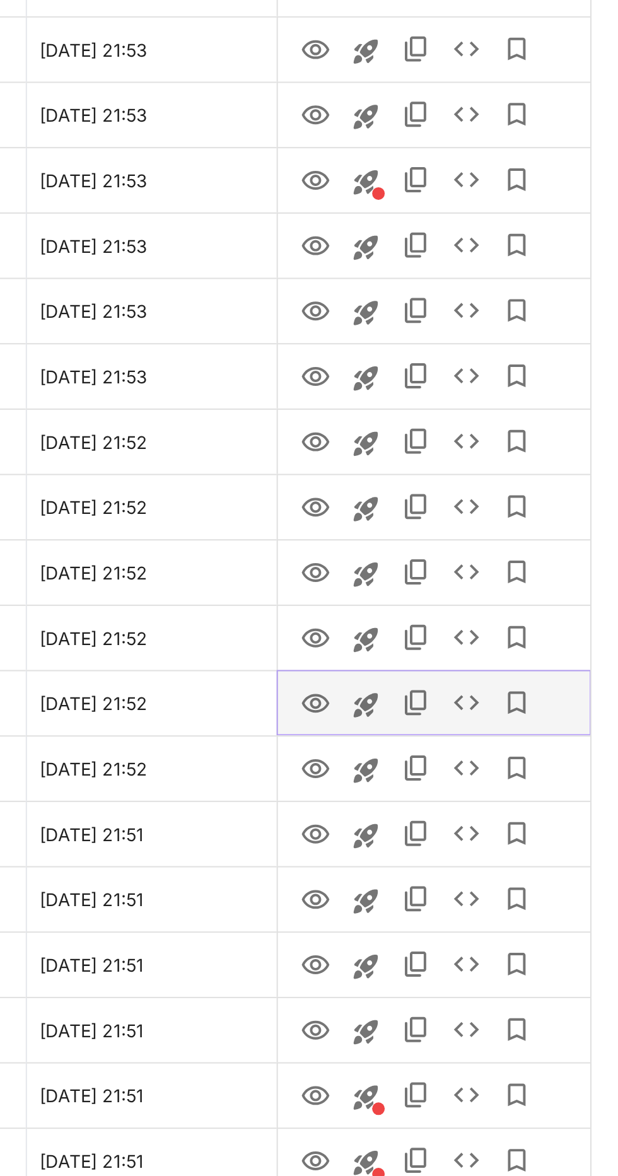
click at [463, 660] on icon "View" at bounding box center [465, 663] width 15 height 15
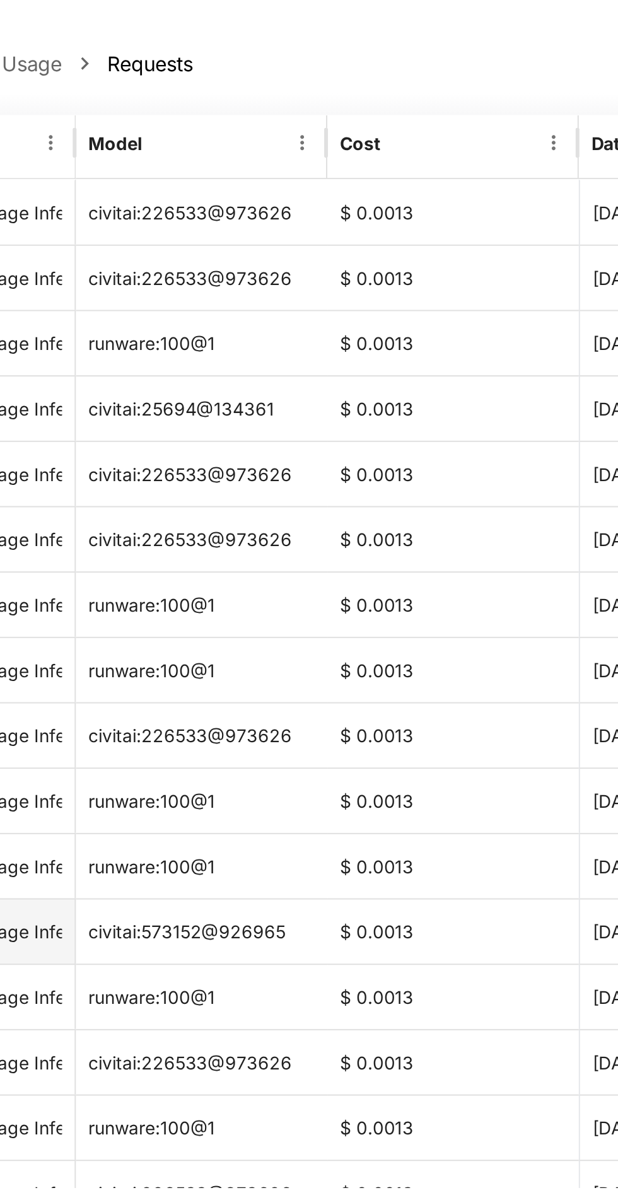
scroll to position [0, 0]
